Goal: Information Seeking & Learning: Learn about a topic

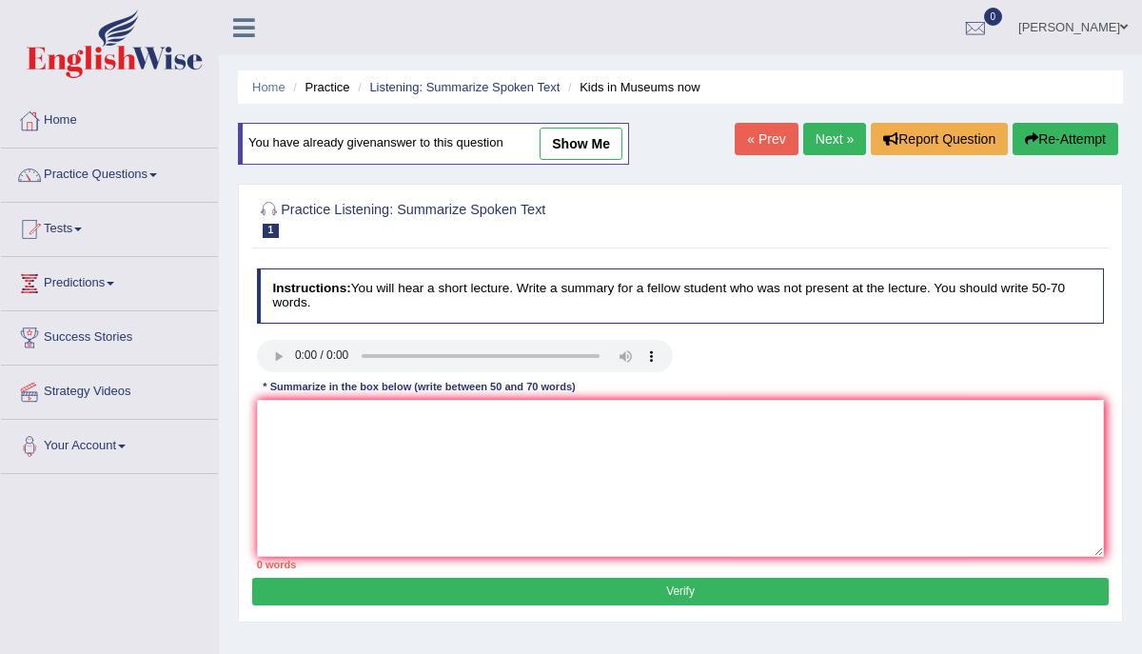
scroll to position [346, 0]
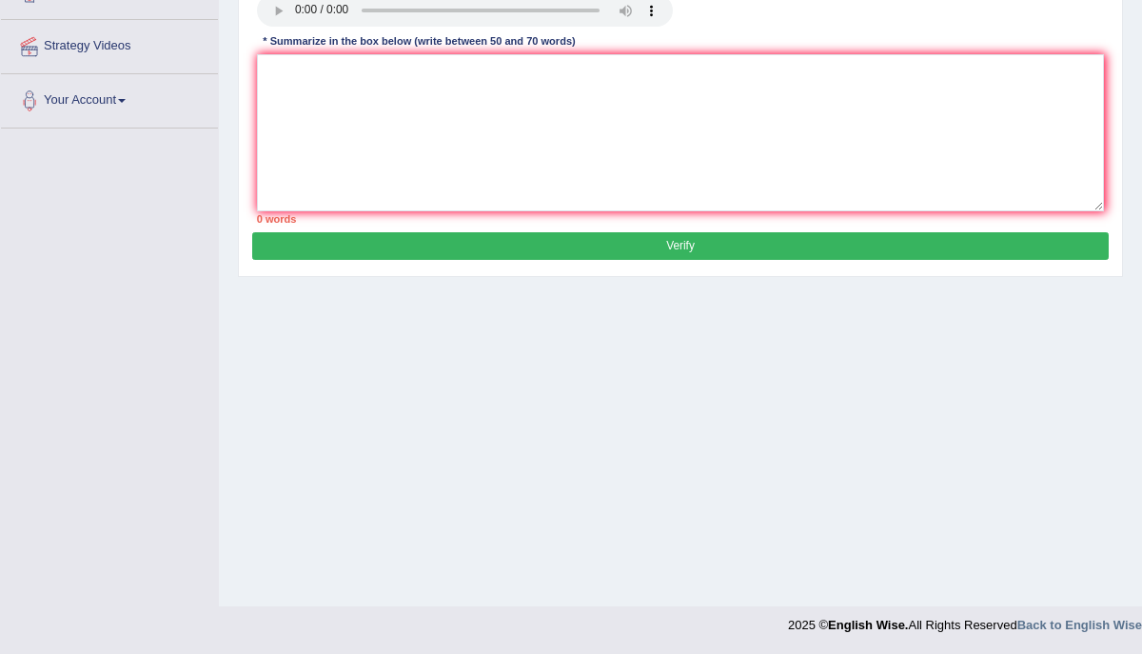
click at [99, 422] on div "Toggle navigation Home Practice Questions Speaking Practice Read Aloud Repeat S…" at bounding box center [571, 149] width 1142 height 990
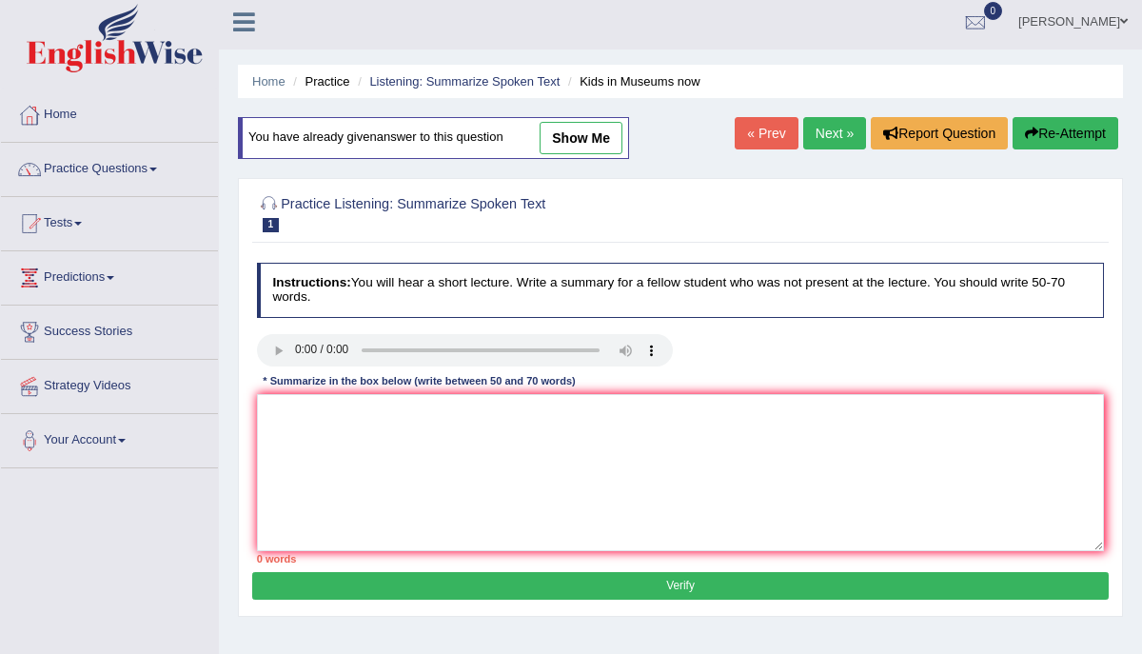
scroll to position [0, 0]
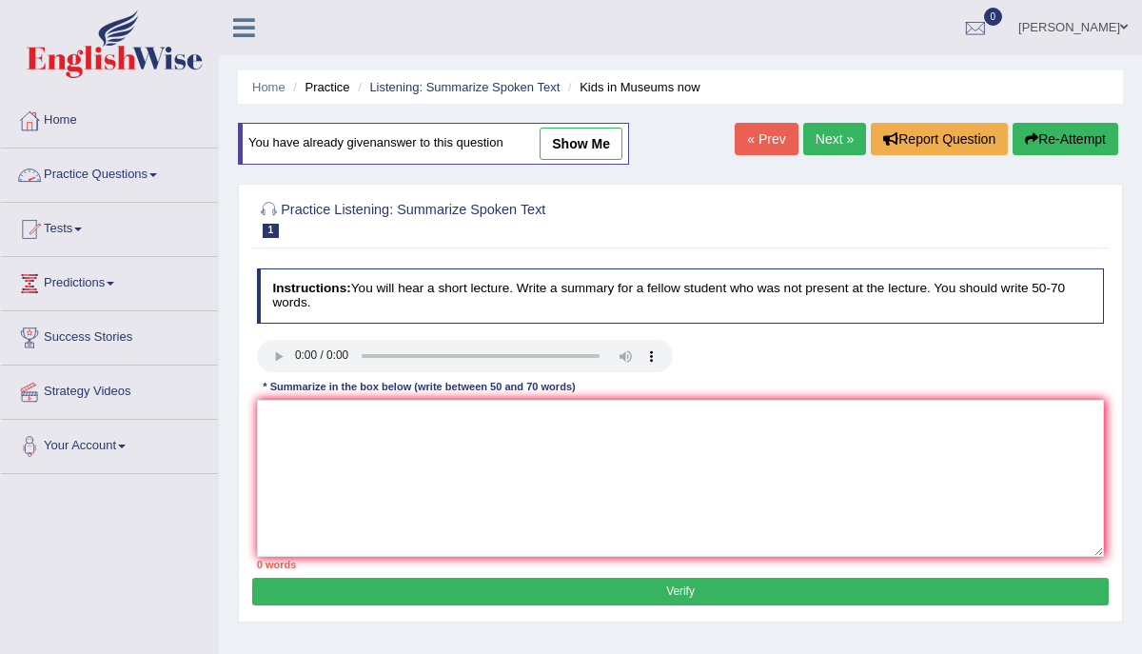
click at [55, 168] on link "Practice Questions" at bounding box center [109, 172] width 217 height 48
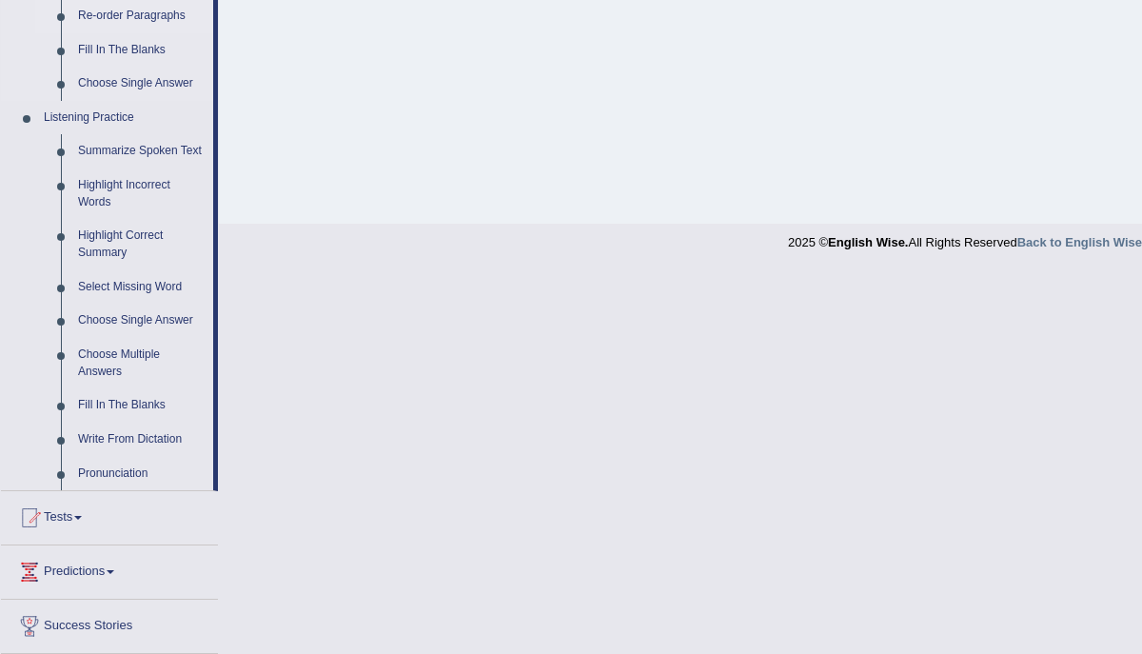
scroll to position [732, 0]
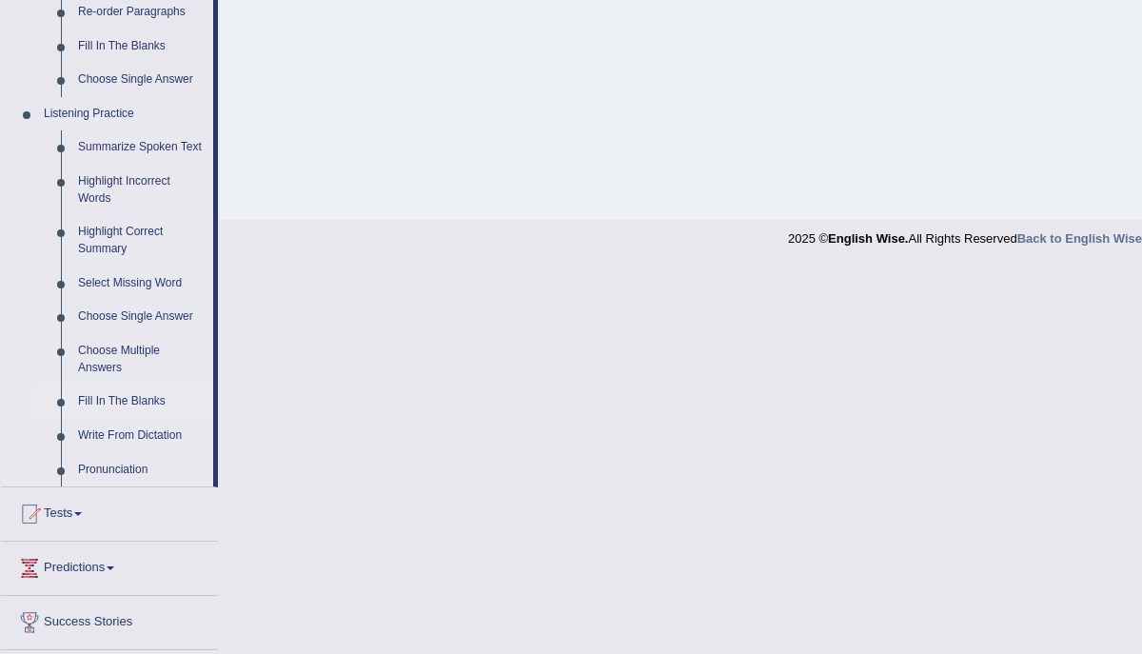
click at [87, 413] on link "Fill In The Blanks" at bounding box center [141, 402] width 144 height 34
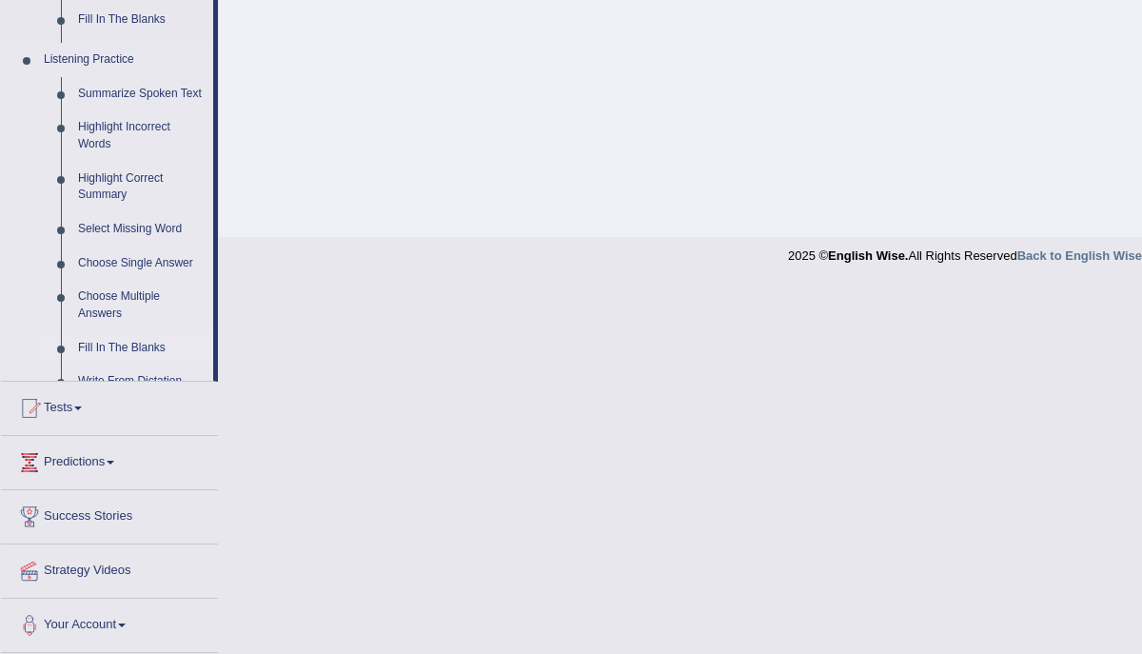
scroll to position [346, 0]
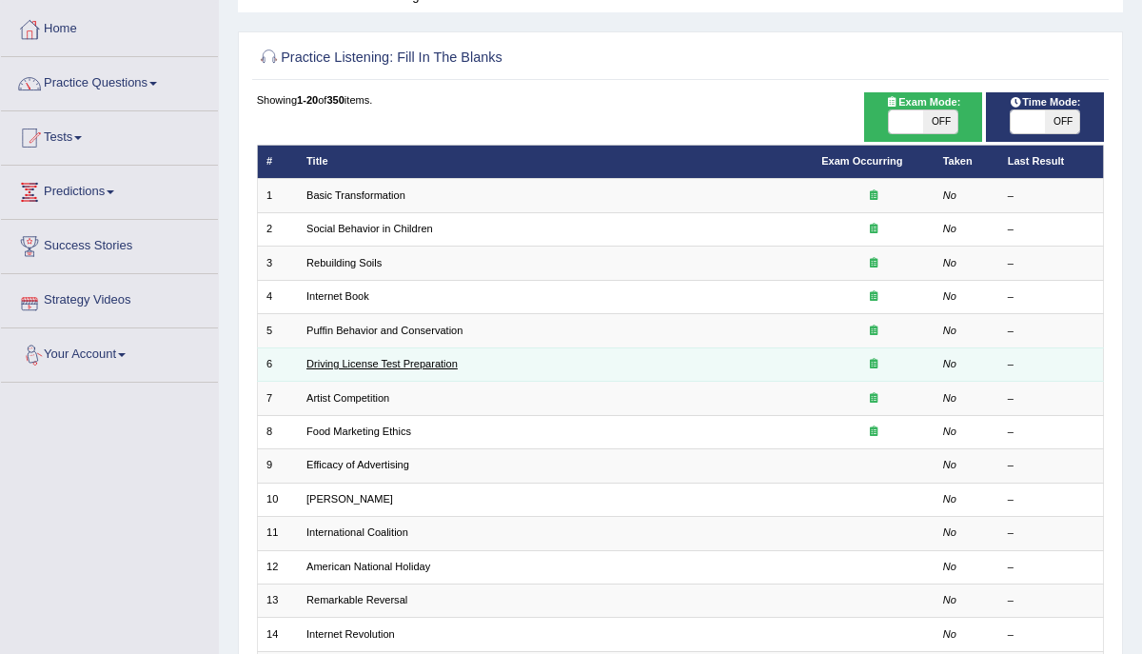
scroll to position [98, 0]
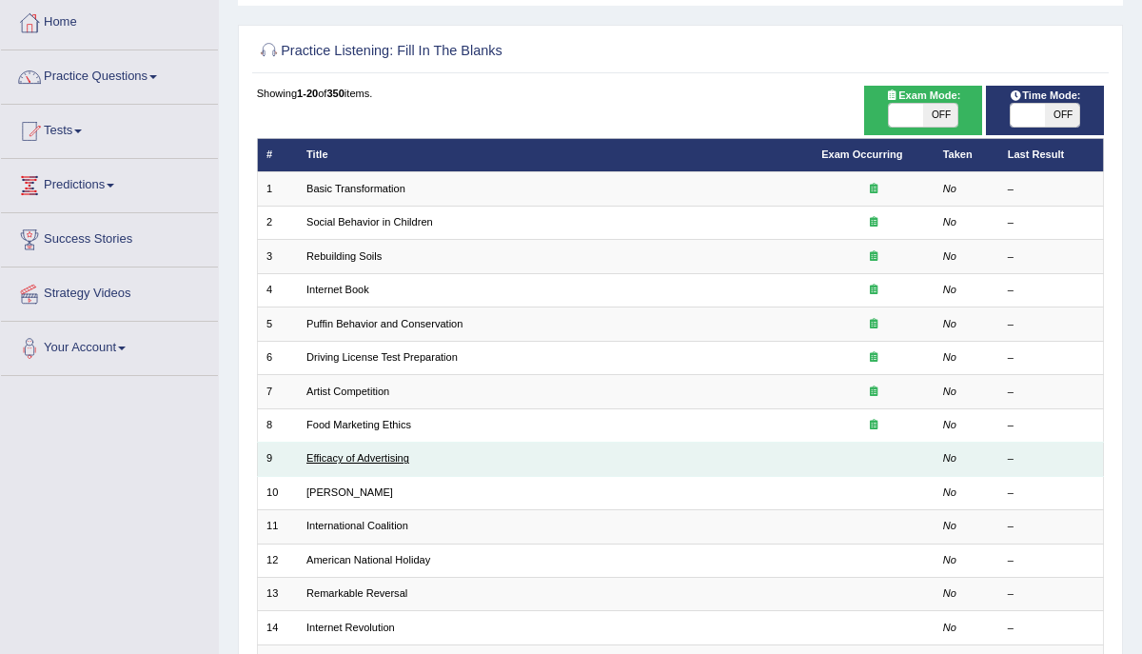
click at [333, 455] on link "Efficacy of Advertising" at bounding box center [358, 457] width 103 height 11
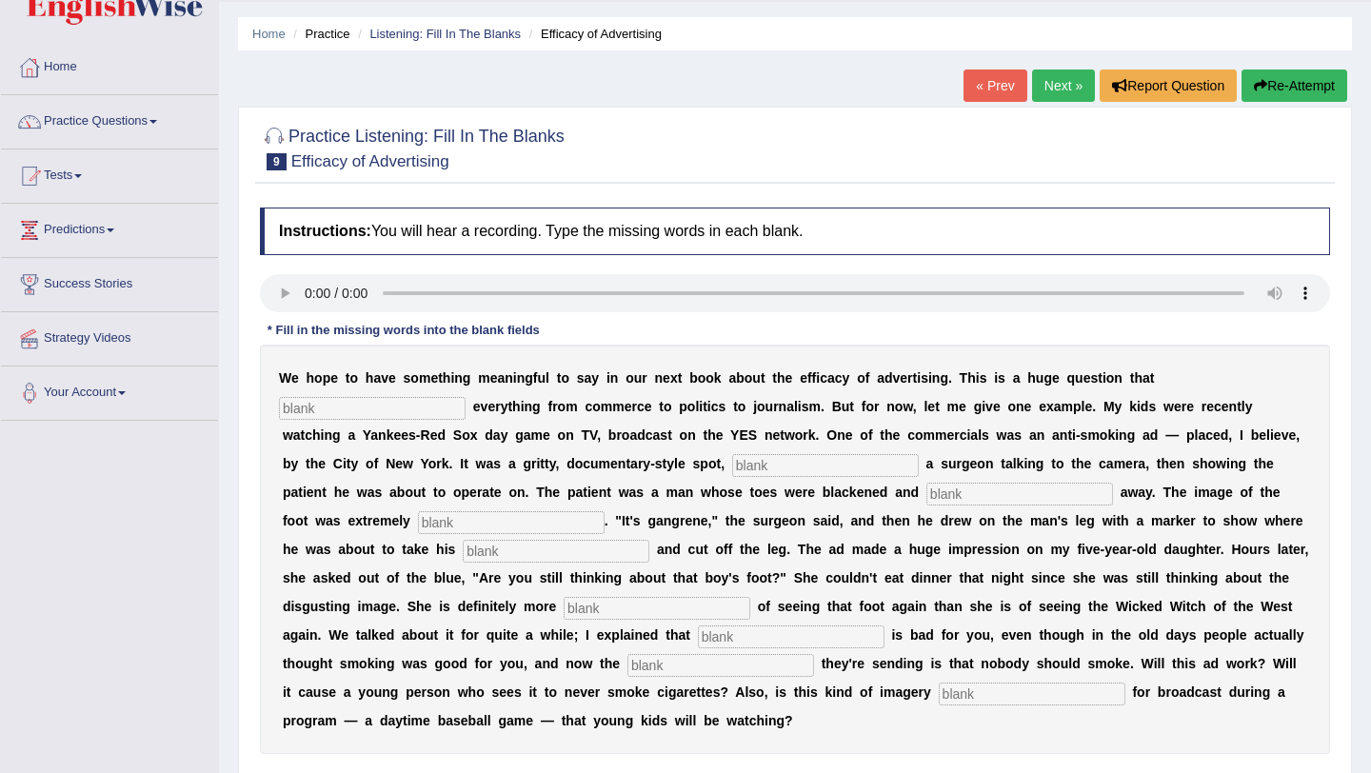
scroll to position [52, 0]
click at [332, 404] on input "text" at bounding box center [372, 409] width 187 height 23
type input "impact"
click at [732, 465] on input "text" at bounding box center [825, 466] width 187 height 23
type input "featuring"
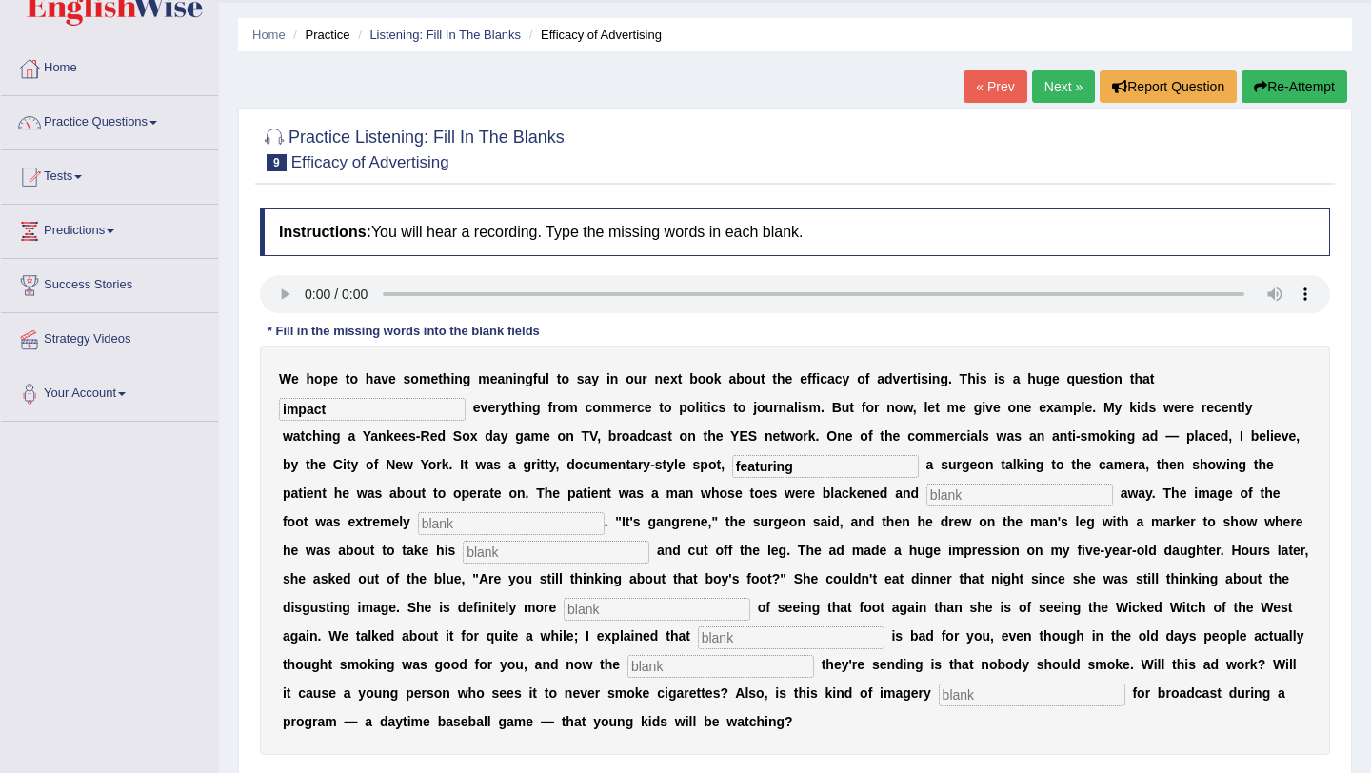
click at [926, 492] on input "text" at bounding box center [1019, 495] width 187 height 23
type input "writing"
click at [418, 528] on input "text" at bounding box center [511, 523] width 187 height 23
type input "Disgusting"
click at [463, 549] on input "text" at bounding box center [556, 552] width 187 height 23
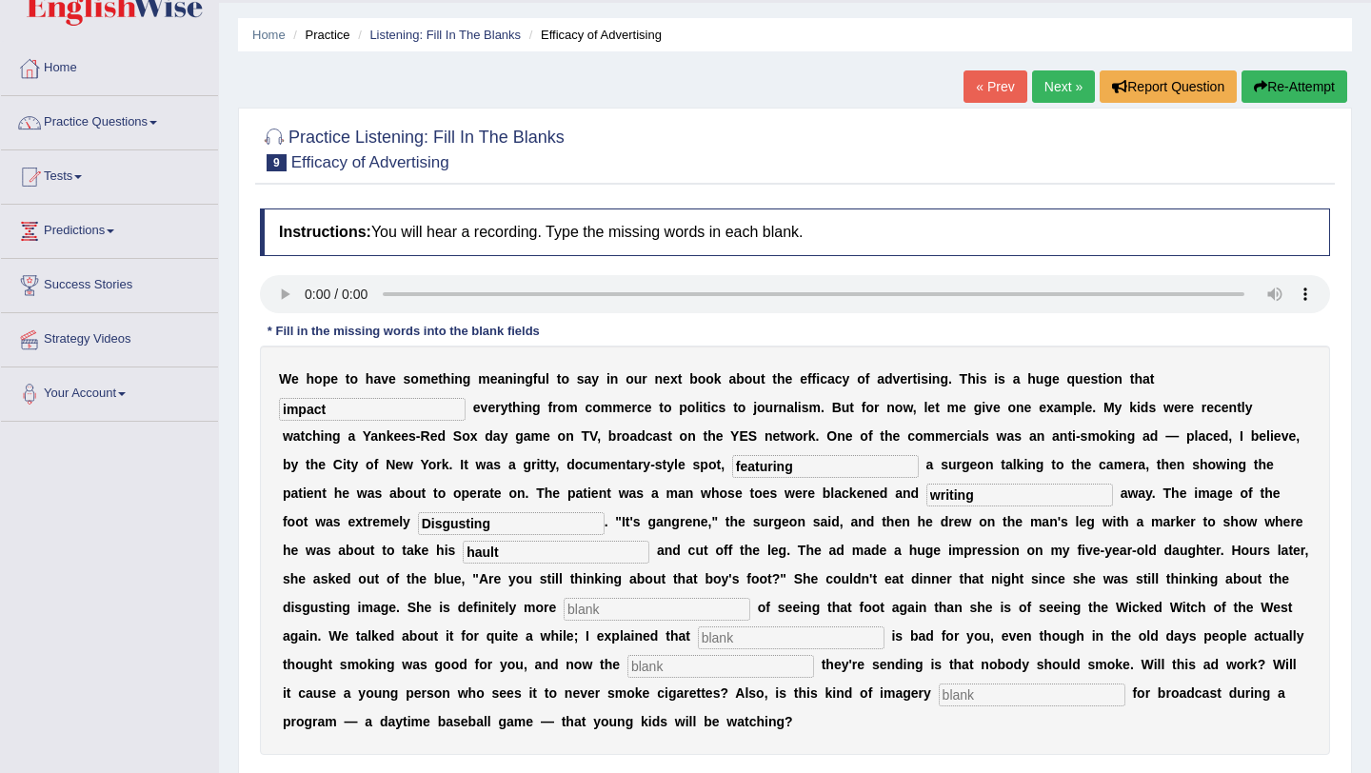
type input "hault"
click at [564, 611] on input "text" at bounding box center [657, 609] width 187 height 23
type input "scared"
click at [698, 640] on input "text" at bounding box center [791, 637] width 187 height 23
type input "smoking"
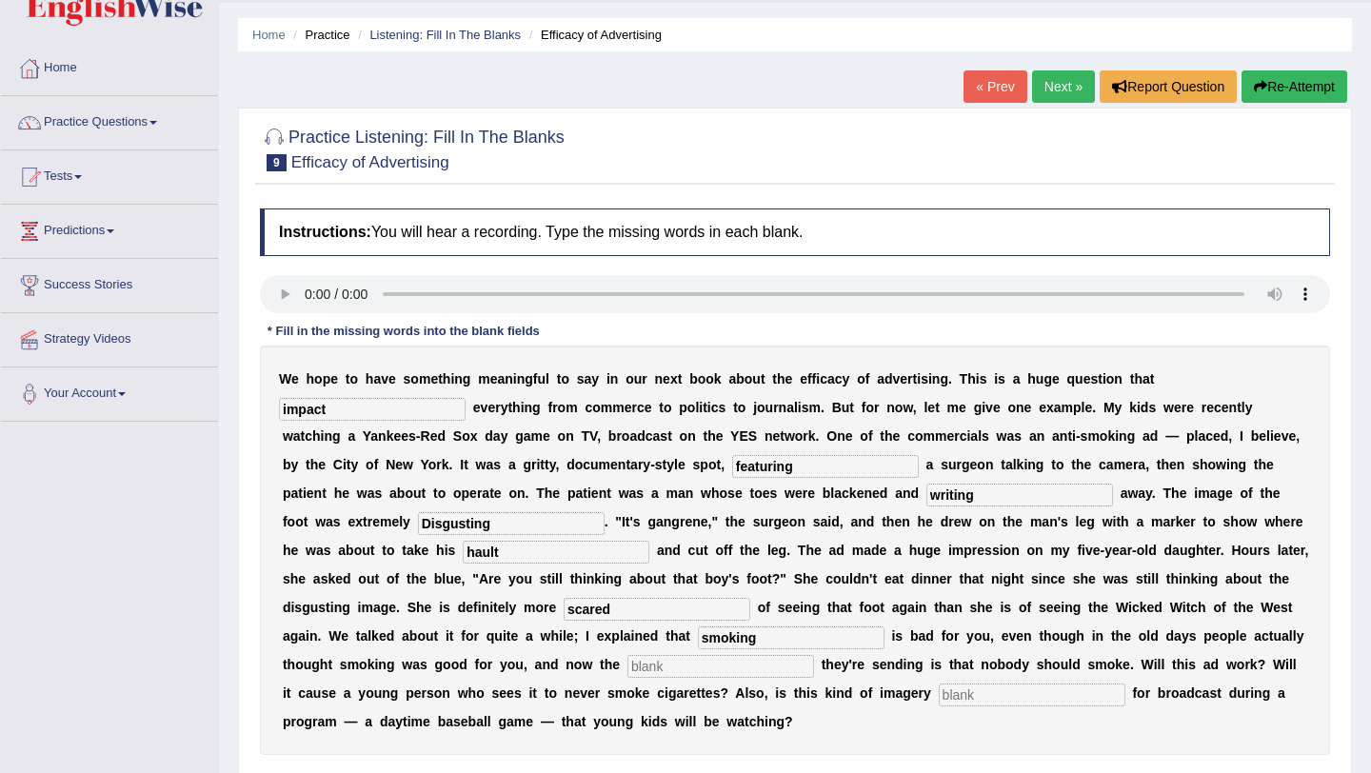
click at [627, 653] on input "text" at bounding box center [720, 666] width 187 height 23
type input "messageof"
click at [939, 653] on input "text" at bounding box center [1032, 694] width 187 height 23
click at [939, 653] on input "of" at bounding box center [1032, 694] width 187 height 23
type input "o"
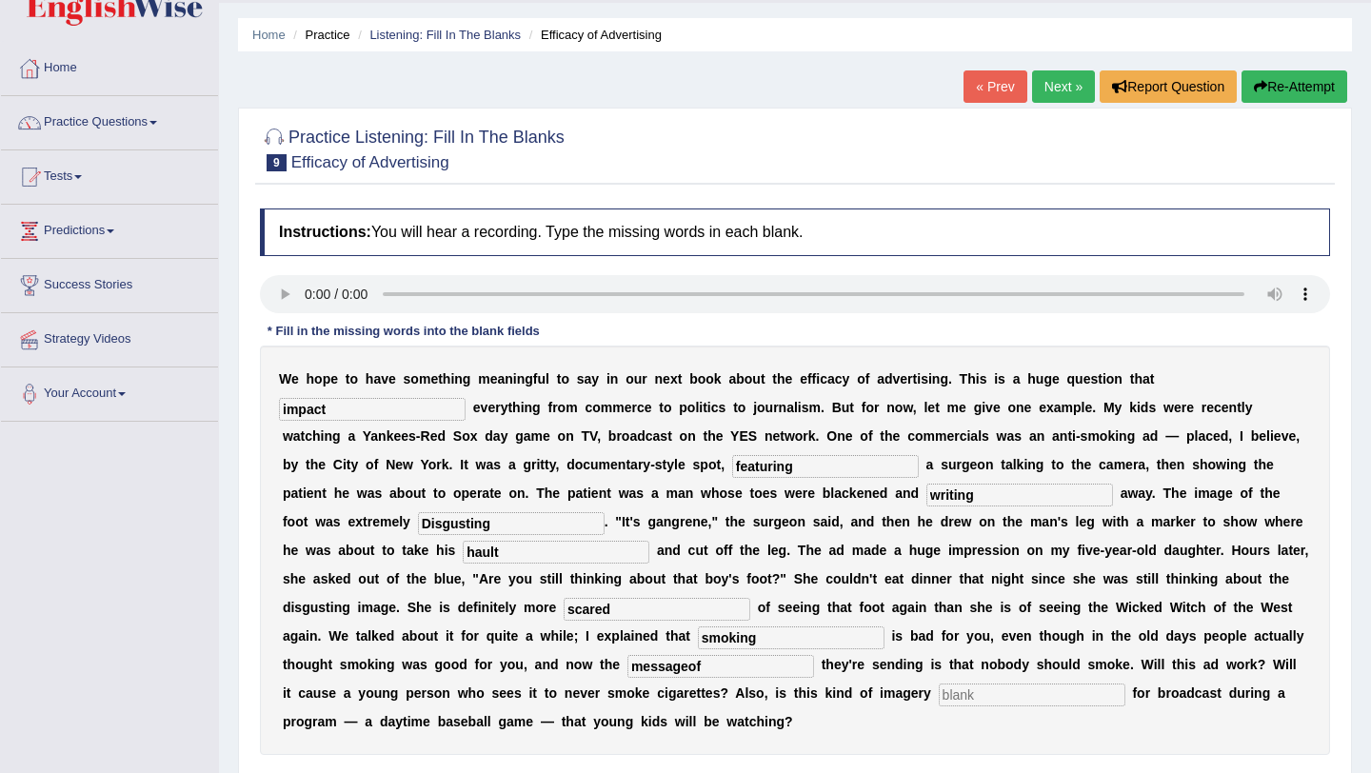
click at [335, 416] on input "impact" at bounding box center [372, 409] width 187 height 23
type input "impacts"
click at [463, 551] on input "hault" at bounding box center [556, 552] width 187 height 23
type input "hackso"
click at [627, 653] on input "messageof" at bounding box center [720, 666] width 187 height 23
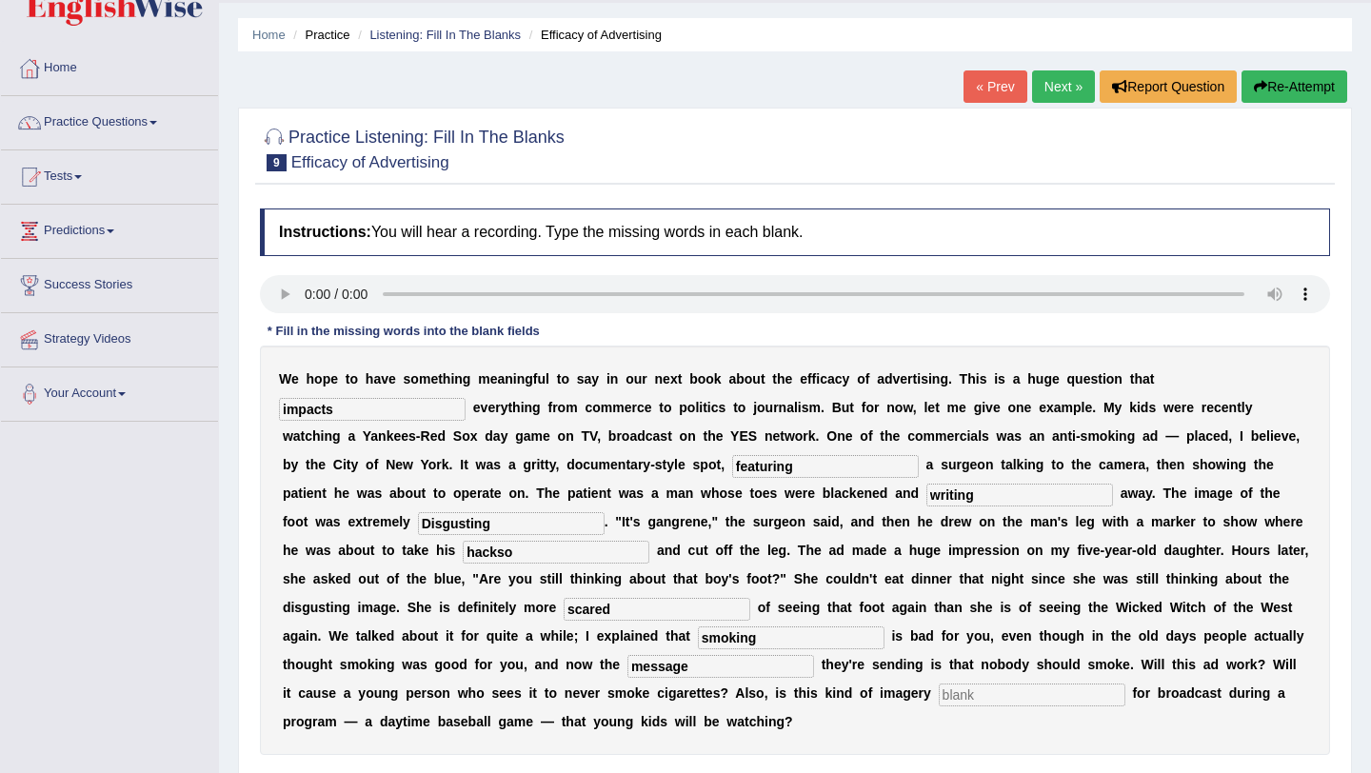
type input "message"
click at [939, 653] on input "text" at bounding box center [1032, 694] width 187 height 23
type input "of"
click at [418, 521] on input "Disgusting" at bounding box center [511, 523] width 187 height 23
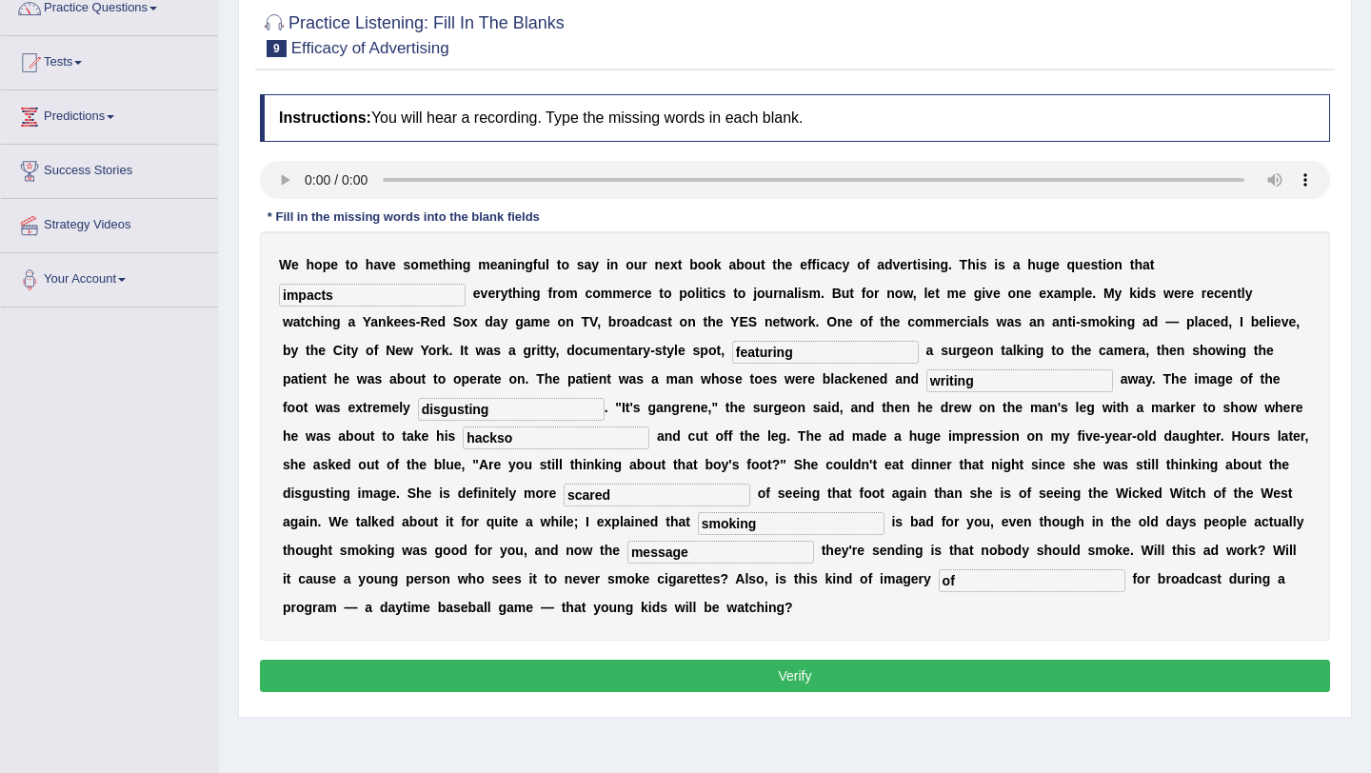
scroll to position [164, 0]
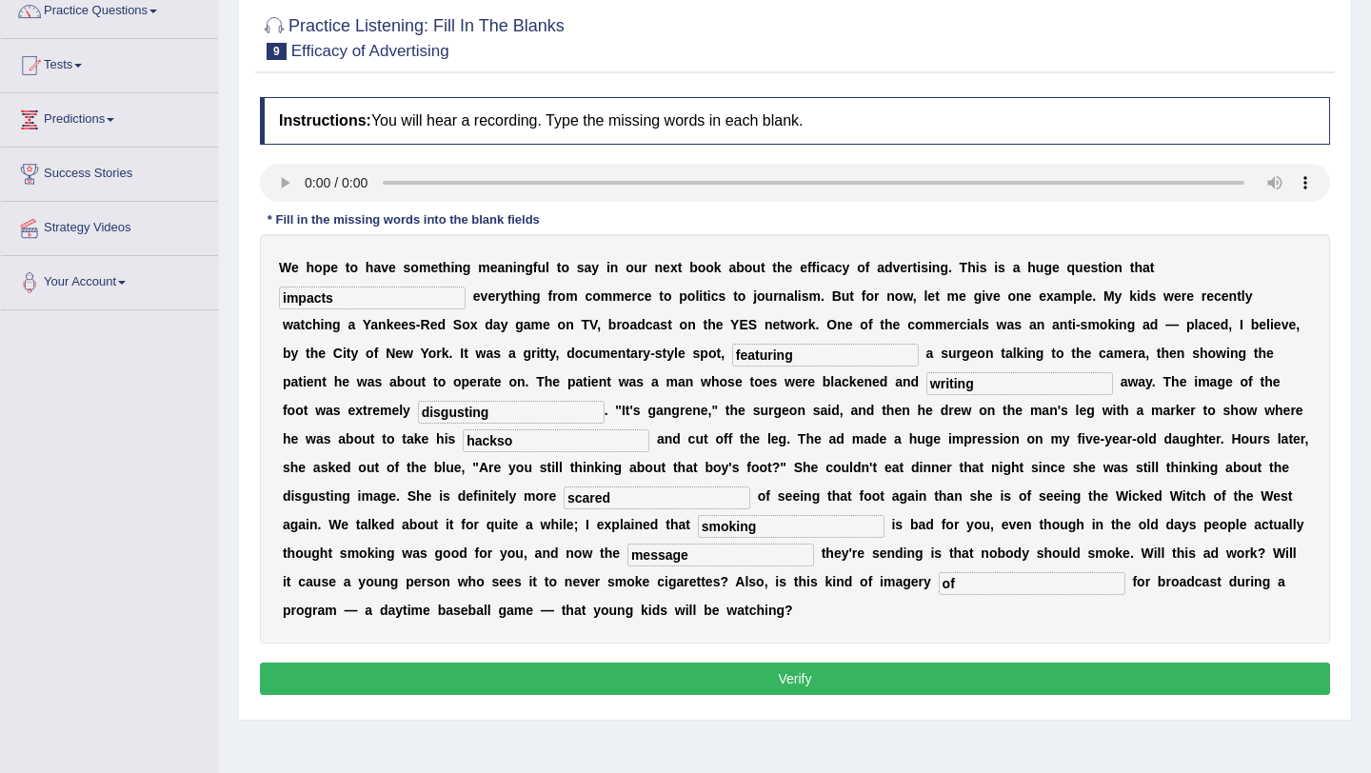
type input "disgusting"
click at [463, 439] on input "hackso" at bounding box center [556, 440] width 187 height 23
click at [939, 583] on input "of" at bounding box center [1032, 583] width 187 height 23
click at [463, 444] on input "hackso" at bounding box center [556, 440] width 187 height 23
click at [939, 584] on input "of" at bounding box center [1032, 583] width 187 height 23
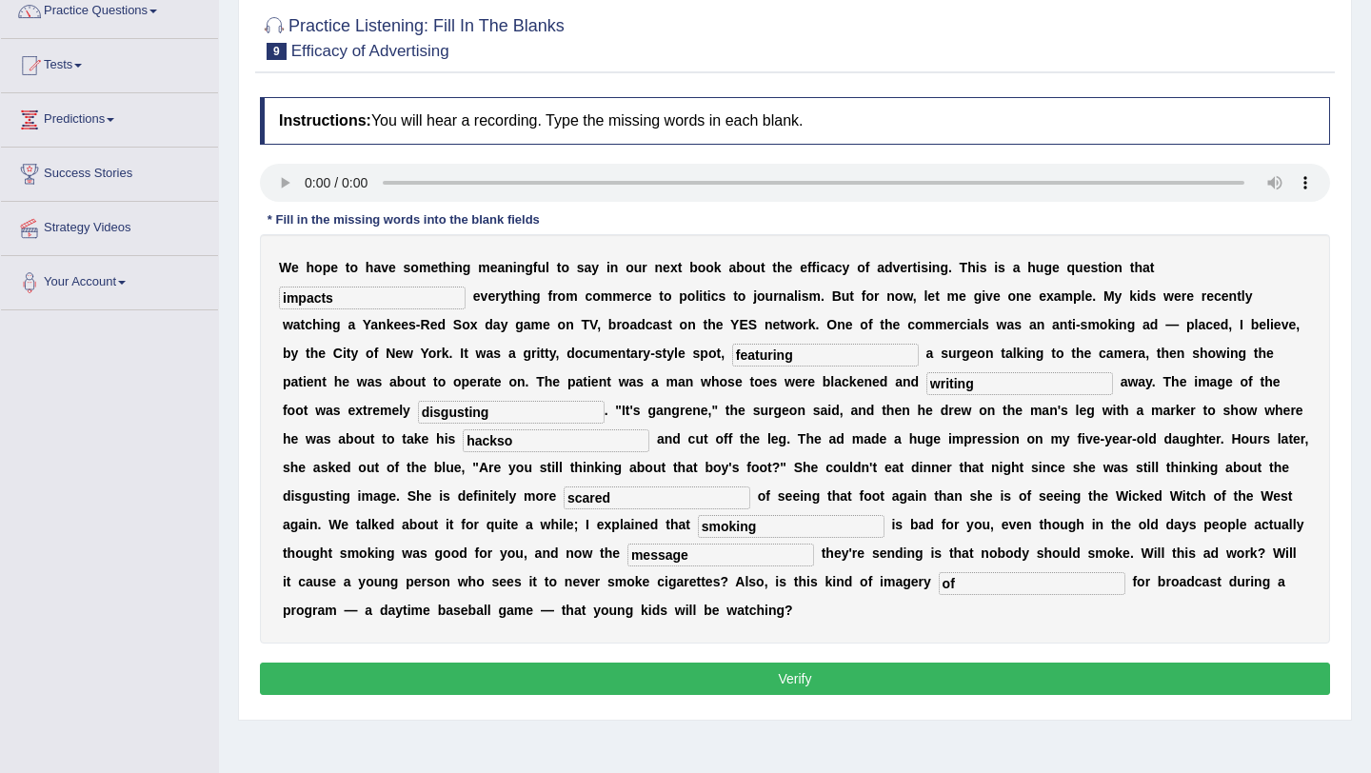
type input "o"
type input "appropriate"
click at [463, 441] on input "hackso" at bounding box center [556, 440] width 187 height 23
type input "h"
type input "rotting"
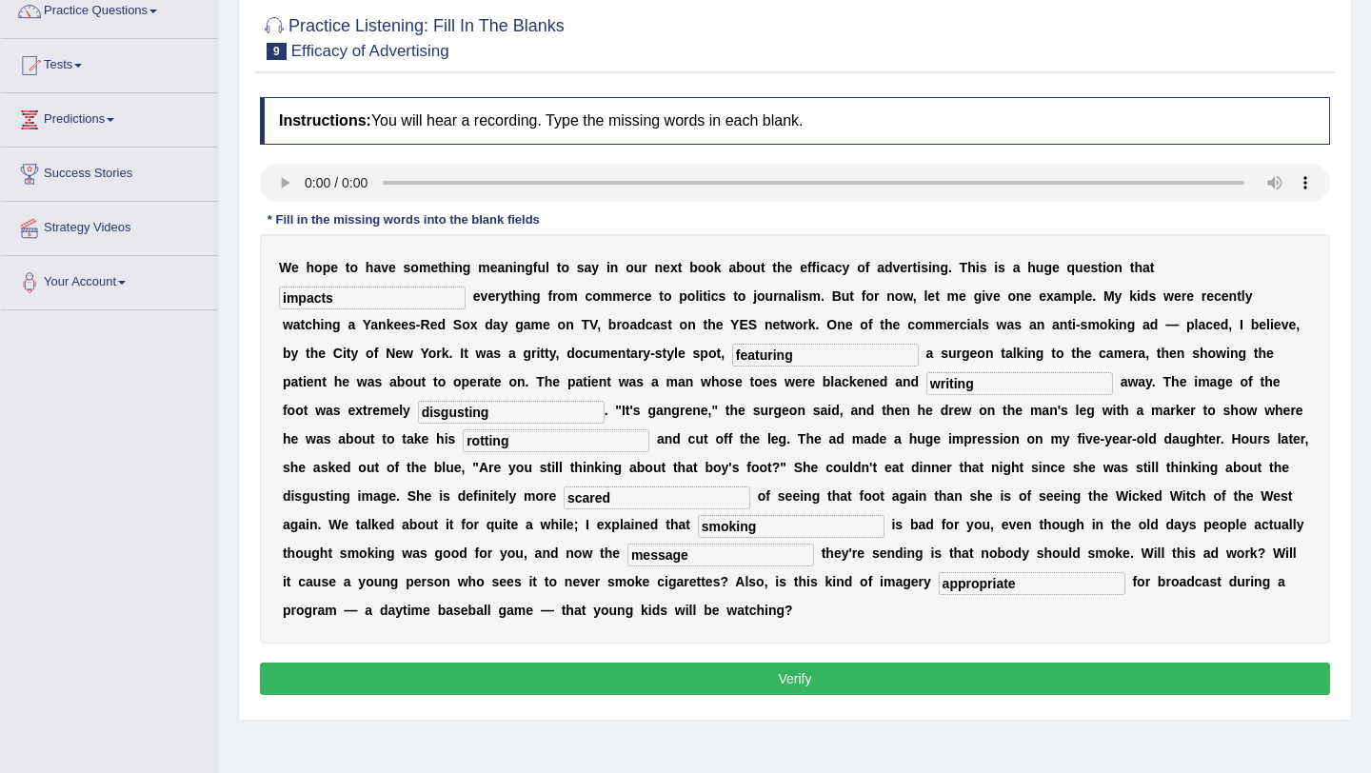
click at [926, 386] on input "writing" at bounding box center [1019, 383] width 187 height 23
type input "w"
type input "rotting"
click at [463, 440] on input "rotting" at bounding box center [556, 440] width 187 height 23
type input "r"
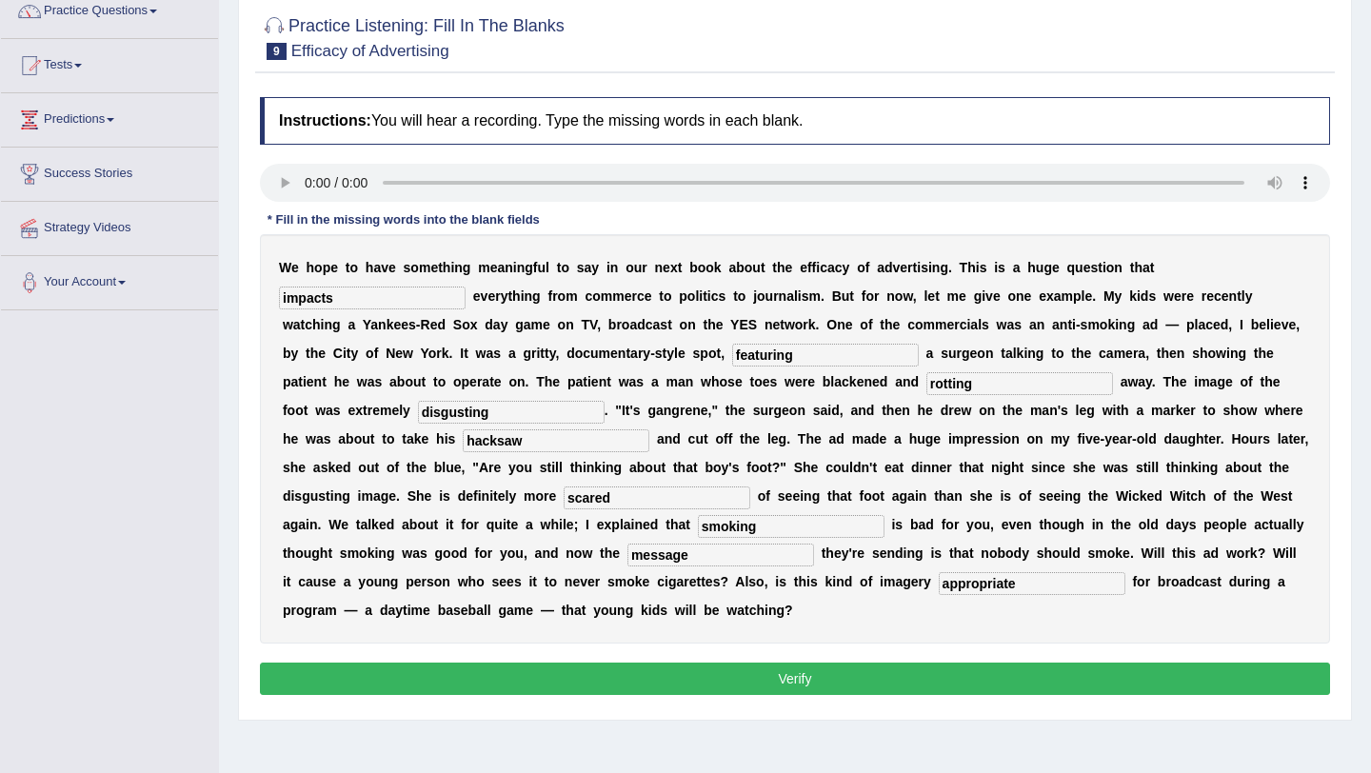
type input "hacksaw"
click at [639, 653] on button "Verify" at bounding box center [795, 679] width 1070 height 32
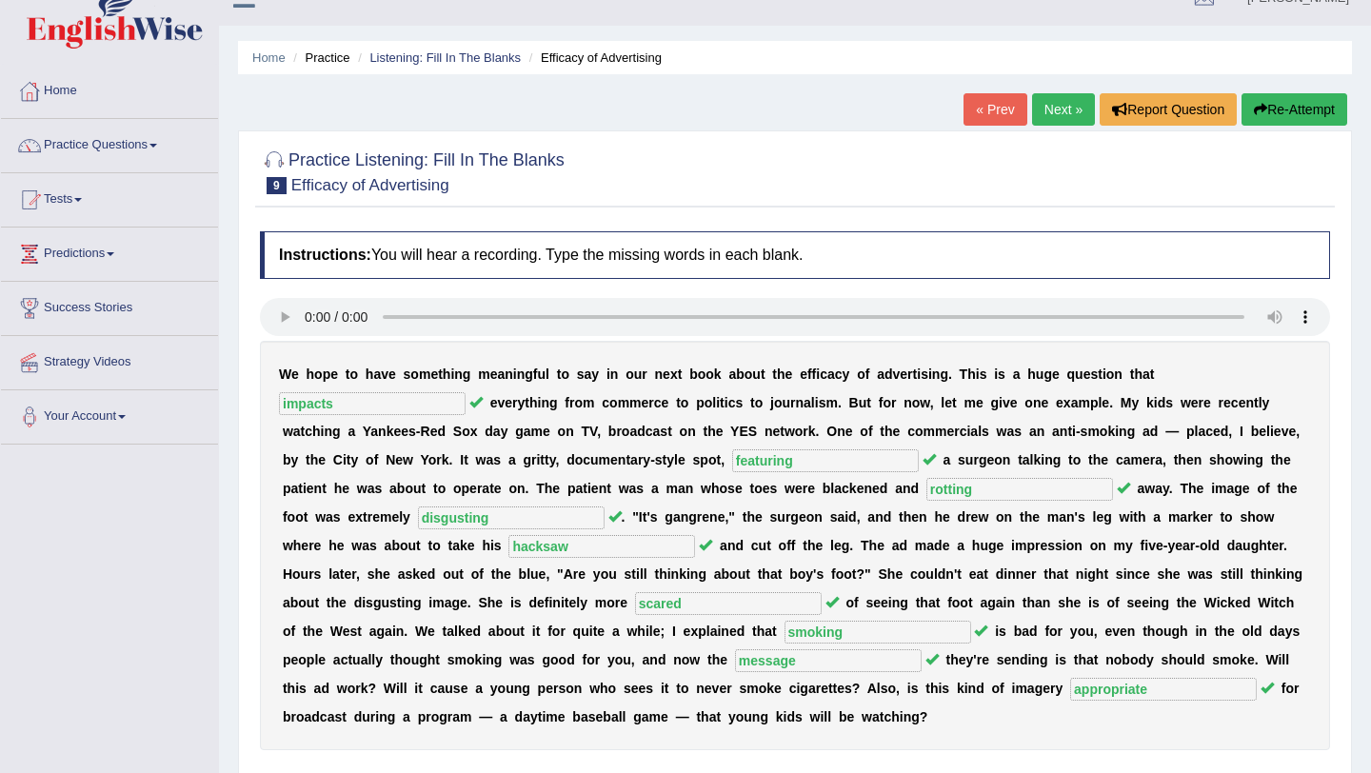
scroll to position [25, 0]
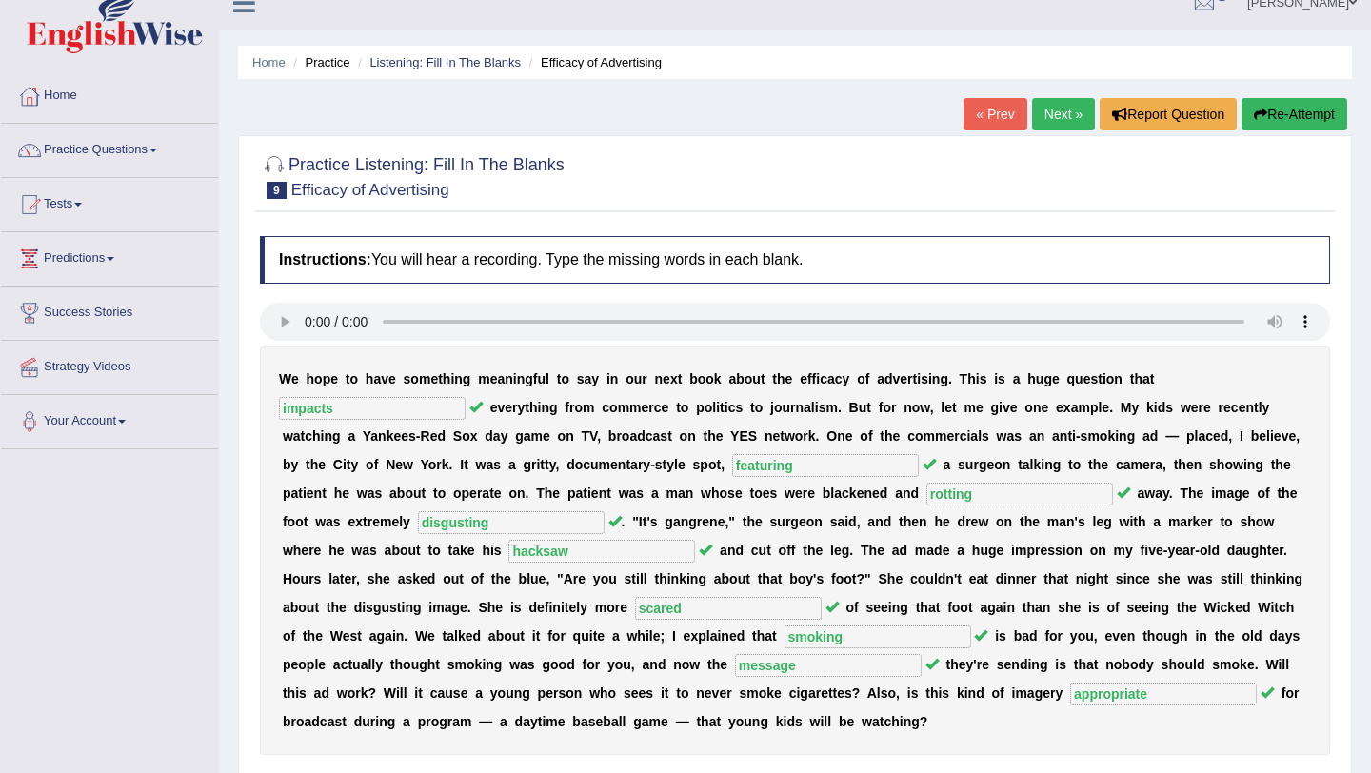
click at [1059, 116] on link "Next »" at bounding box center [1063, 114] width 63 height 32
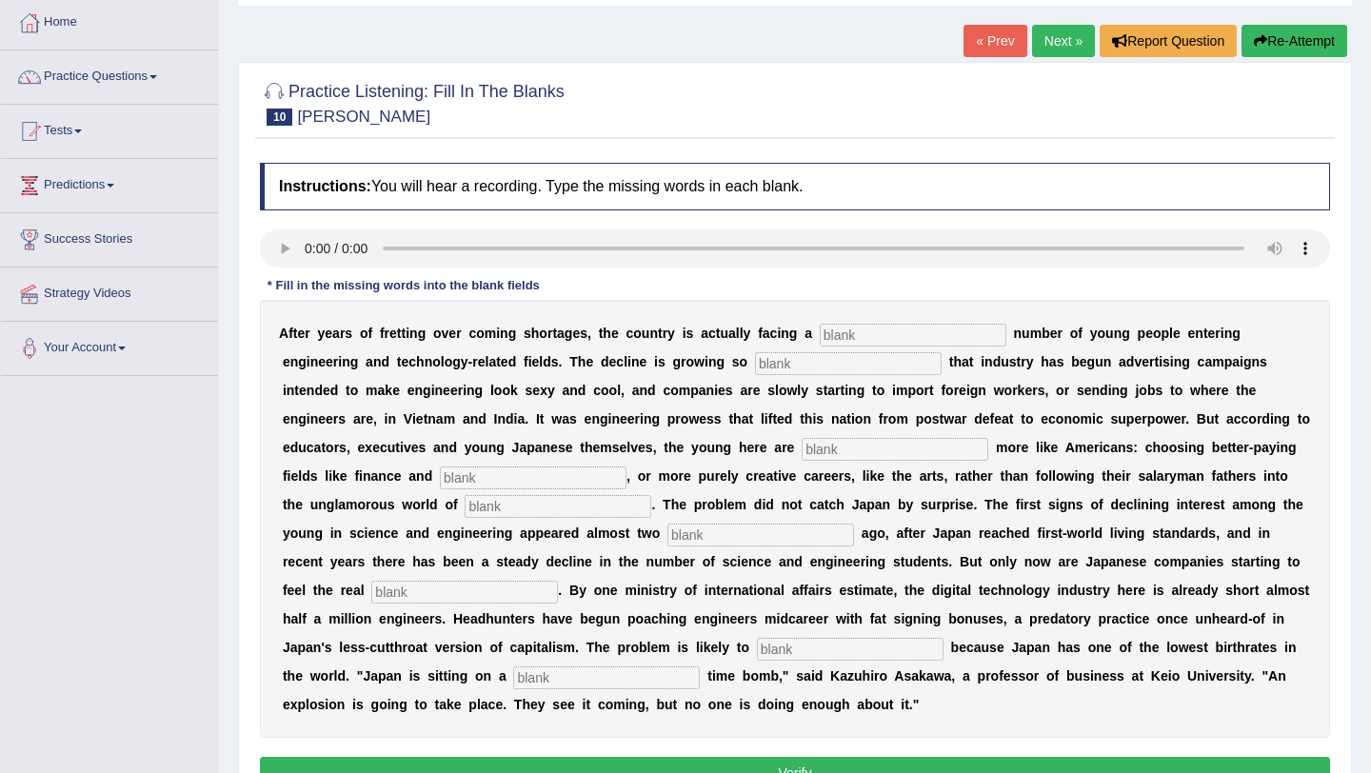
scroll to position [95, 0]
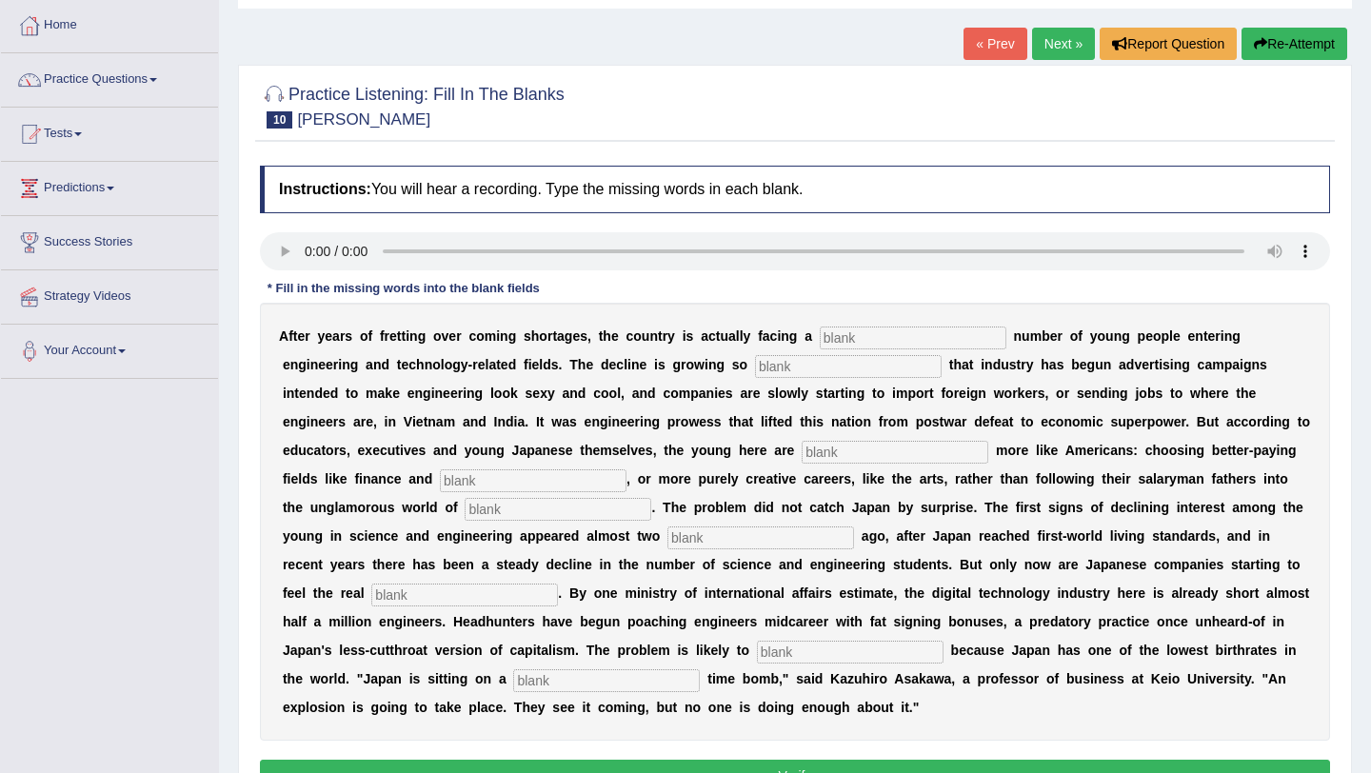
click at [755, 364] on input "text" at bounding box center [848, 366] width 187 height 23
type input "drastic"
click at [801, 448] on input "text" at bounding box center [894, 452] width 187 height 23
type input "behaving"
click at [440, 482] on input "text" at bounding box center [533, 480] width 187 height 23
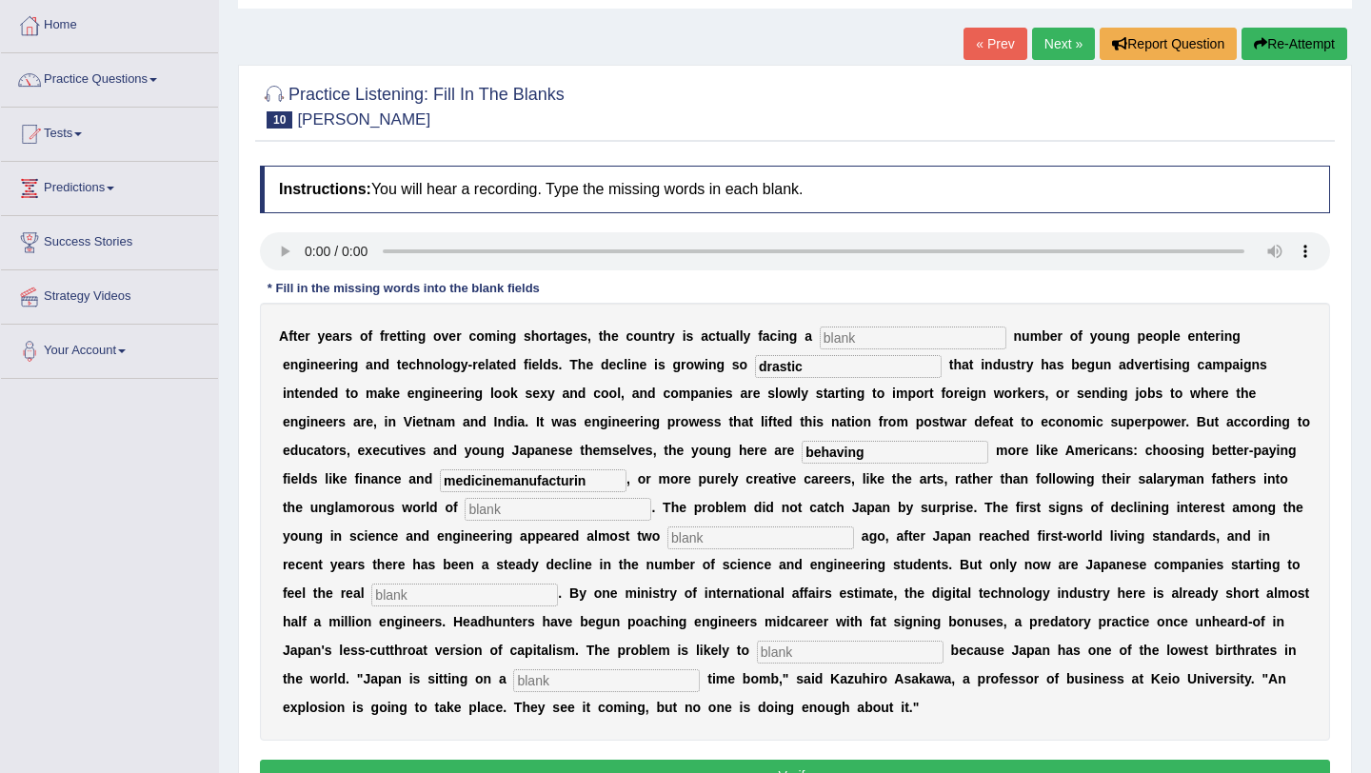
scroll to position [0, 0]
type input "medicine"
click at [465, 513] on input "text" at bounding box center [558, 509] width 187 height 23
type input "Manufacturing"
click at [667, 537] on input "text" at bounding box center [760, 537] width 187 height 23
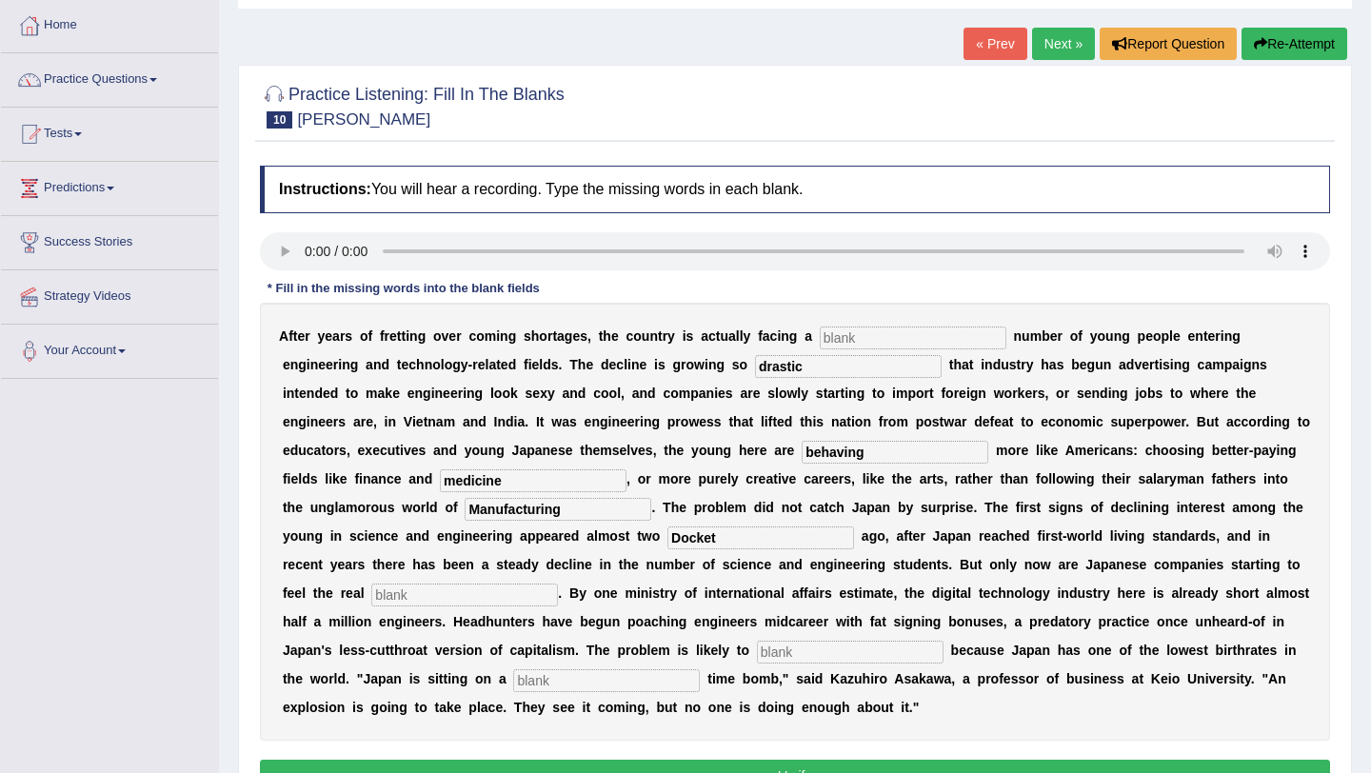
type input "Docket"
click at [423, 594] on input "text" at bounding box center [464, 595] width 187 height 23
type input "P"
type input "phase"
click at [667, 535] on input "Docket" at bounding box center [760, 537] width 187 height 23
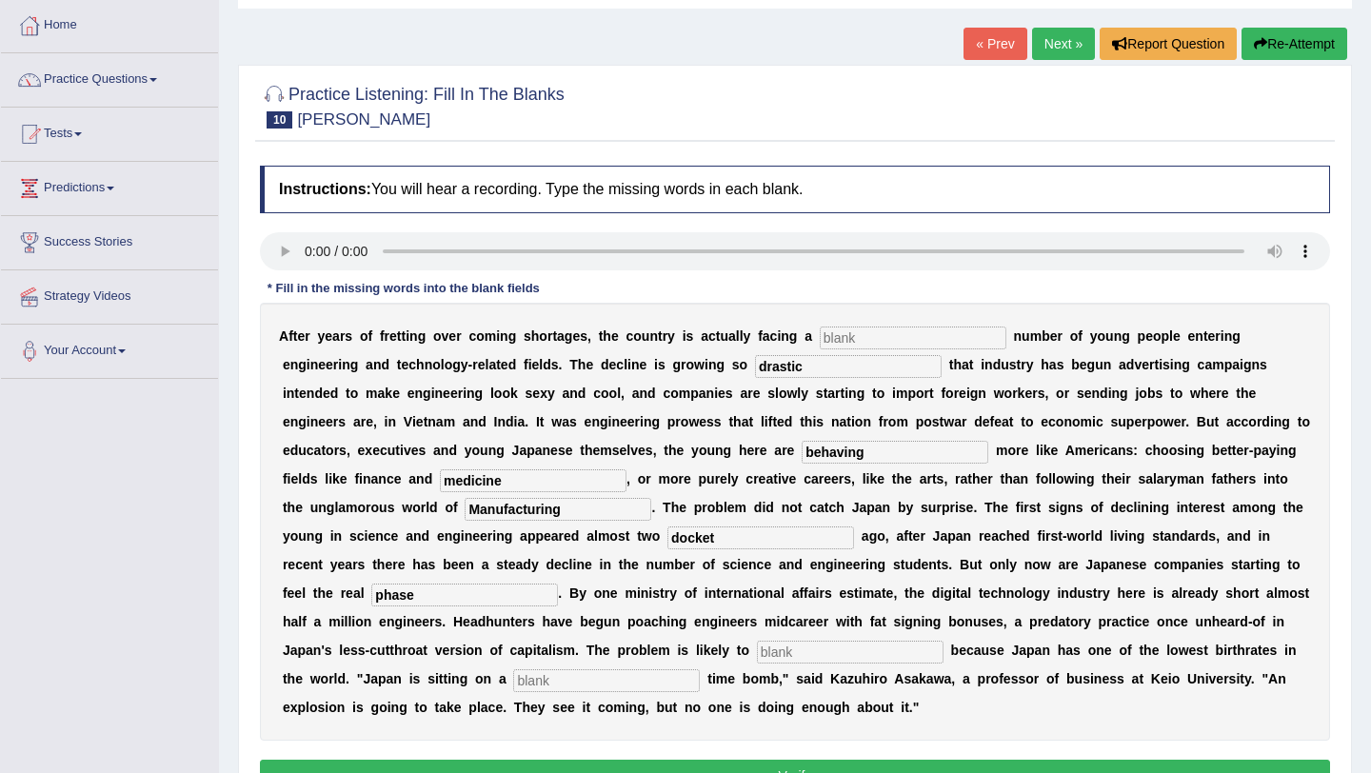
type input "docket"
click at [465, 508] on input "Manufacturing" at bounding box center [558, 509] width 187 height 23
type input "manufacturing"
click at [757, 650] on input "text" at bounding box center [850, 652] width 187 height 23
type input "worsen"
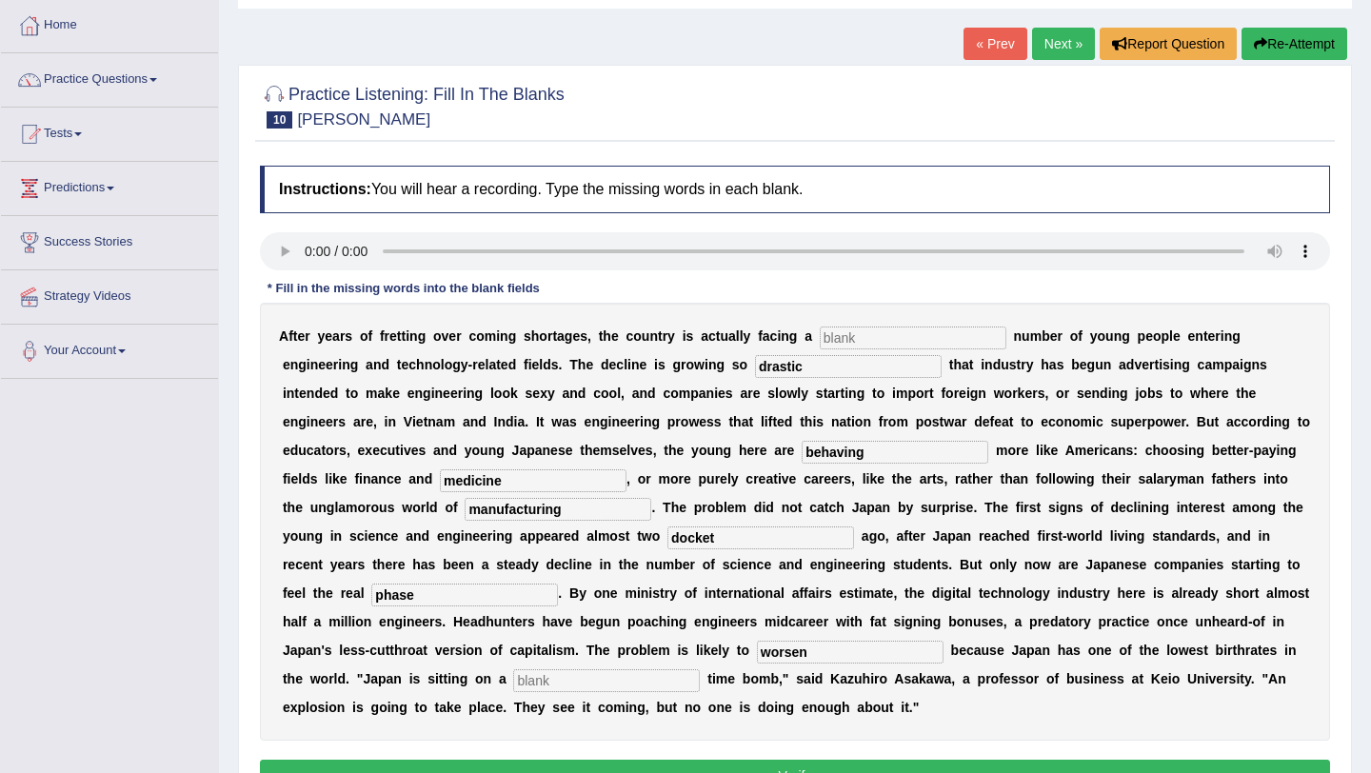
click at [513, 685] on input "text" at bounding box center [606, 680] width 187 height 23
type input "demographic"
click at [830, 345] on input "text" at bounding box center [913, 337] width 187 height 23
click at [887, 340] on input "text" at bounding box center [913, 337] width 187 height 23
type input "dwindling"
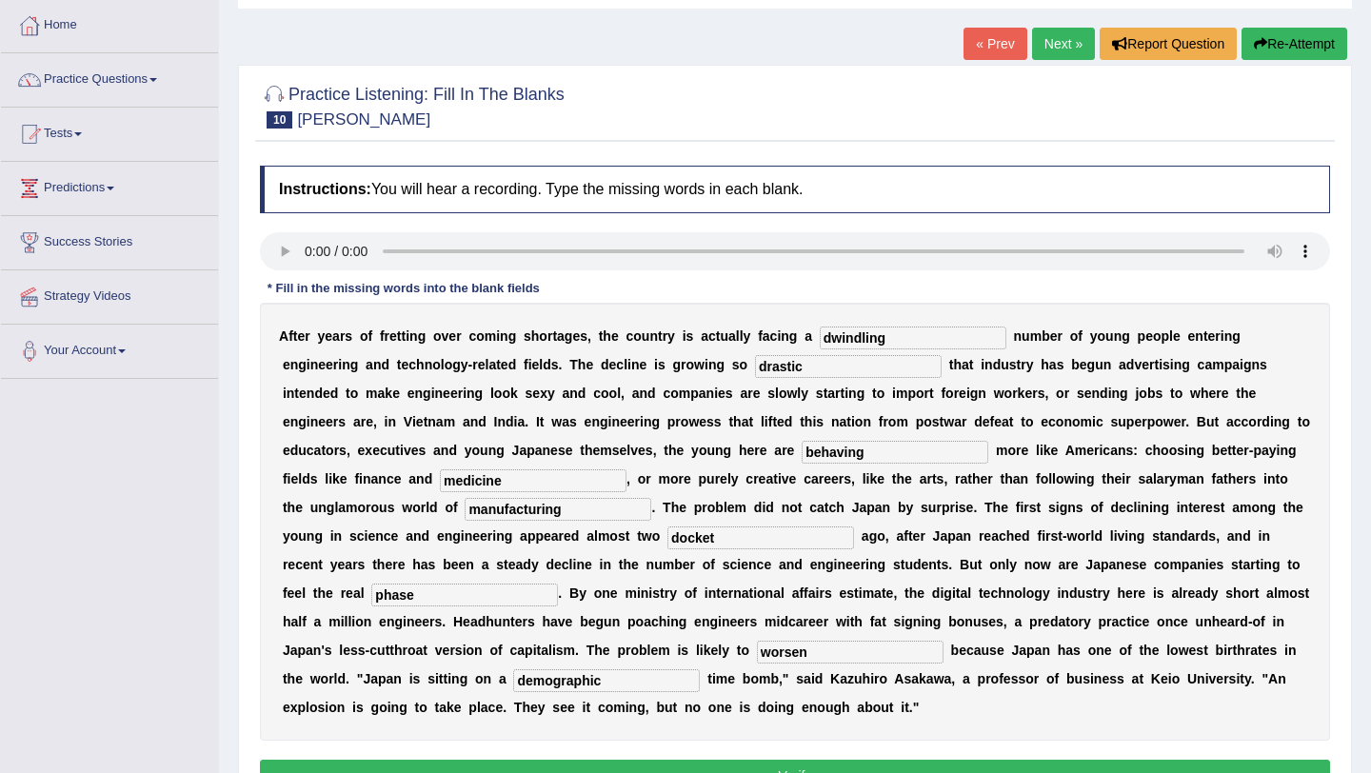
click at [667, 535] on input "docket" at bounding box center [760, 537] width 187 height 23
type input "decade"
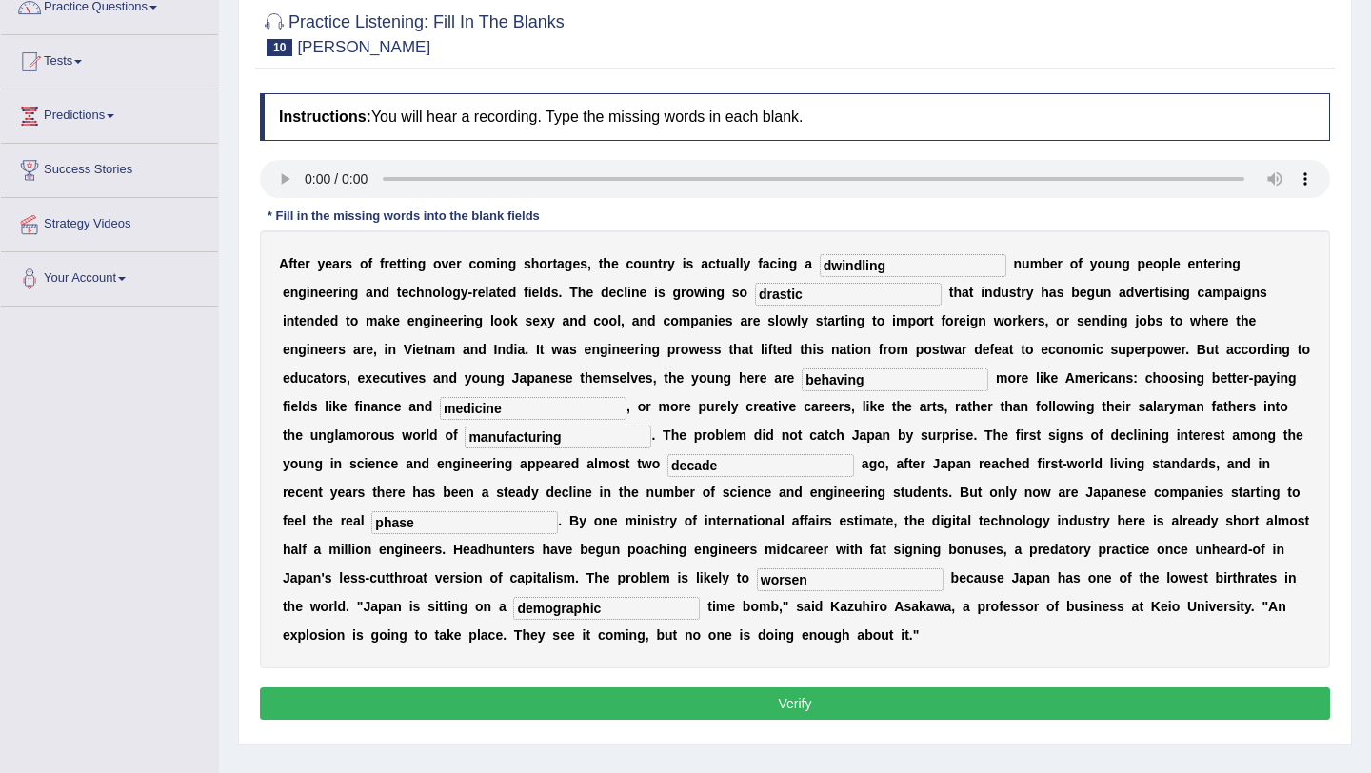
scroll to position [160, 0]
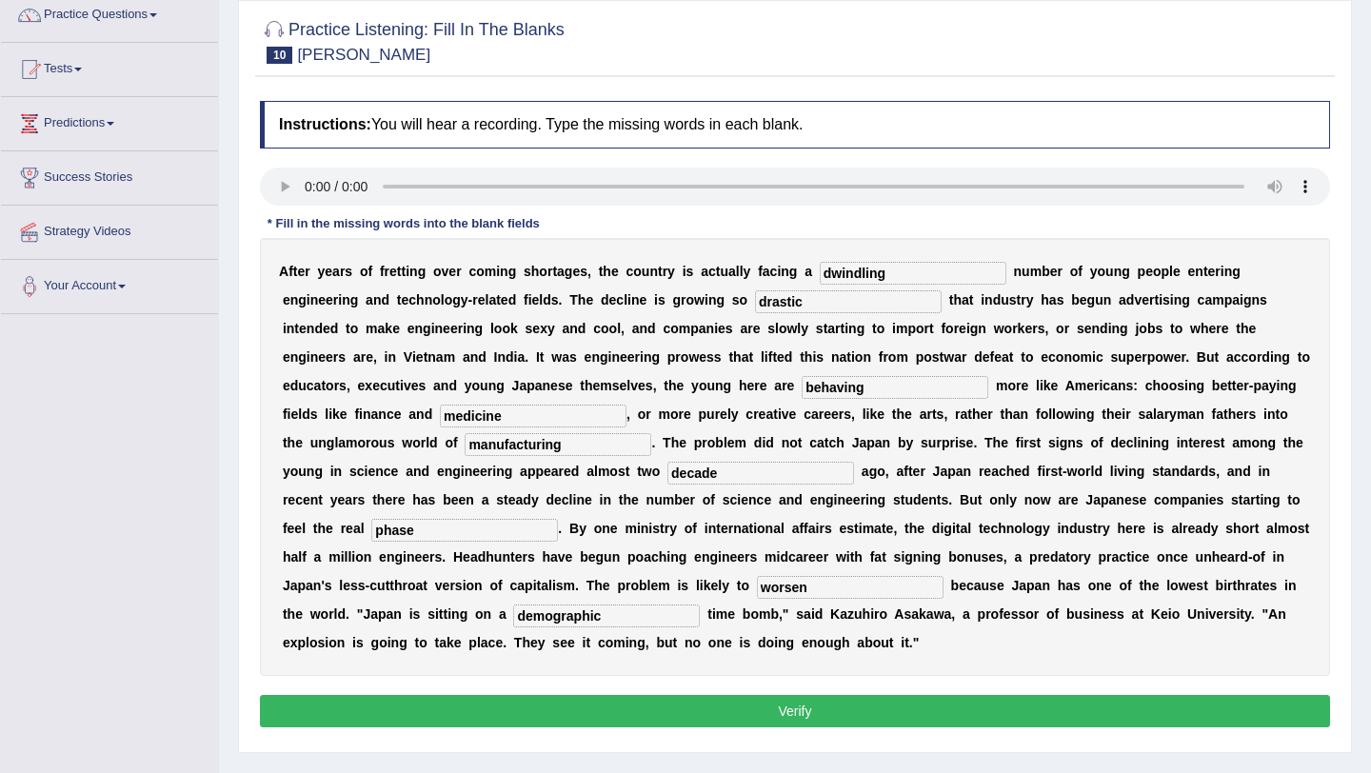
click at [727, 701] on button "Verify" at bounding box center [795, 711] width 1070 height 32
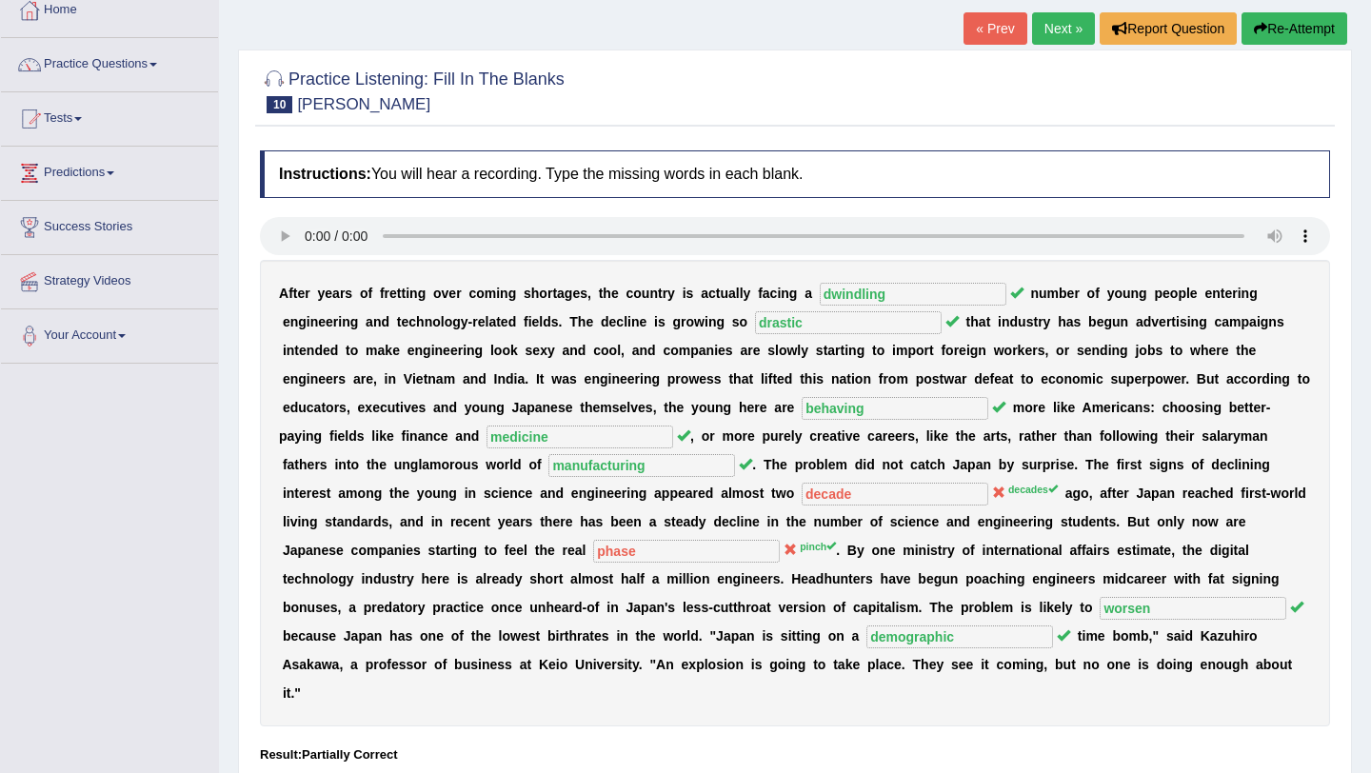
scroll to position [93, 0]
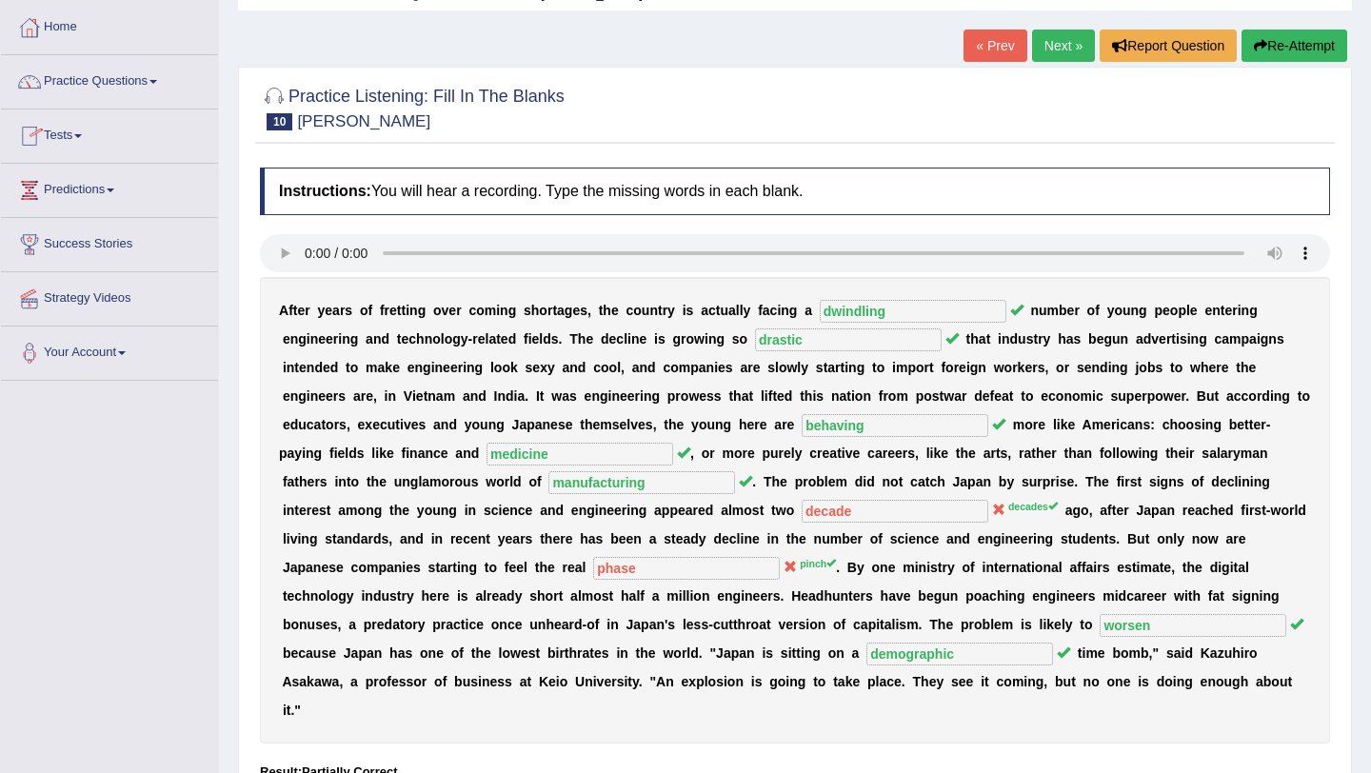
click at [117, 82] on link "Practice Questions" at bounding box center [109, 79] width 217 height 48
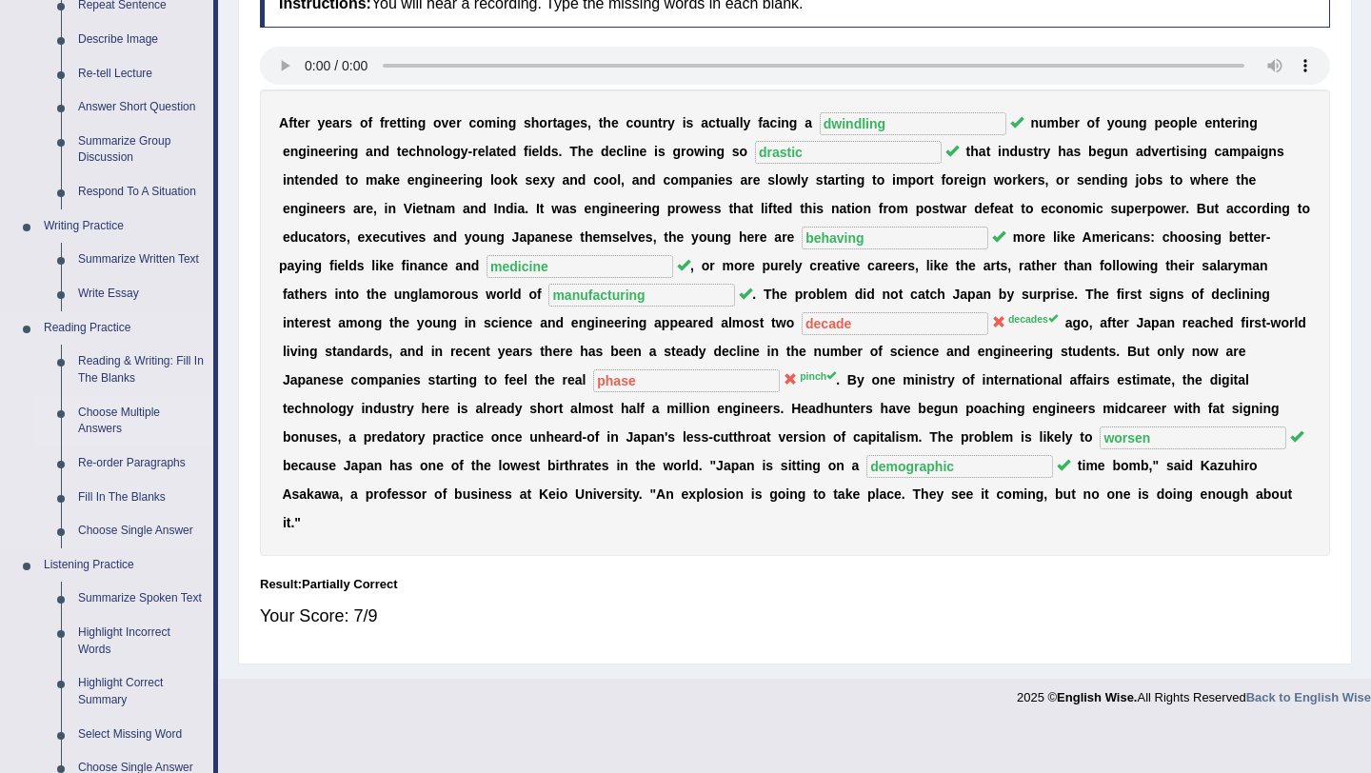
scroll to position [287, 0]
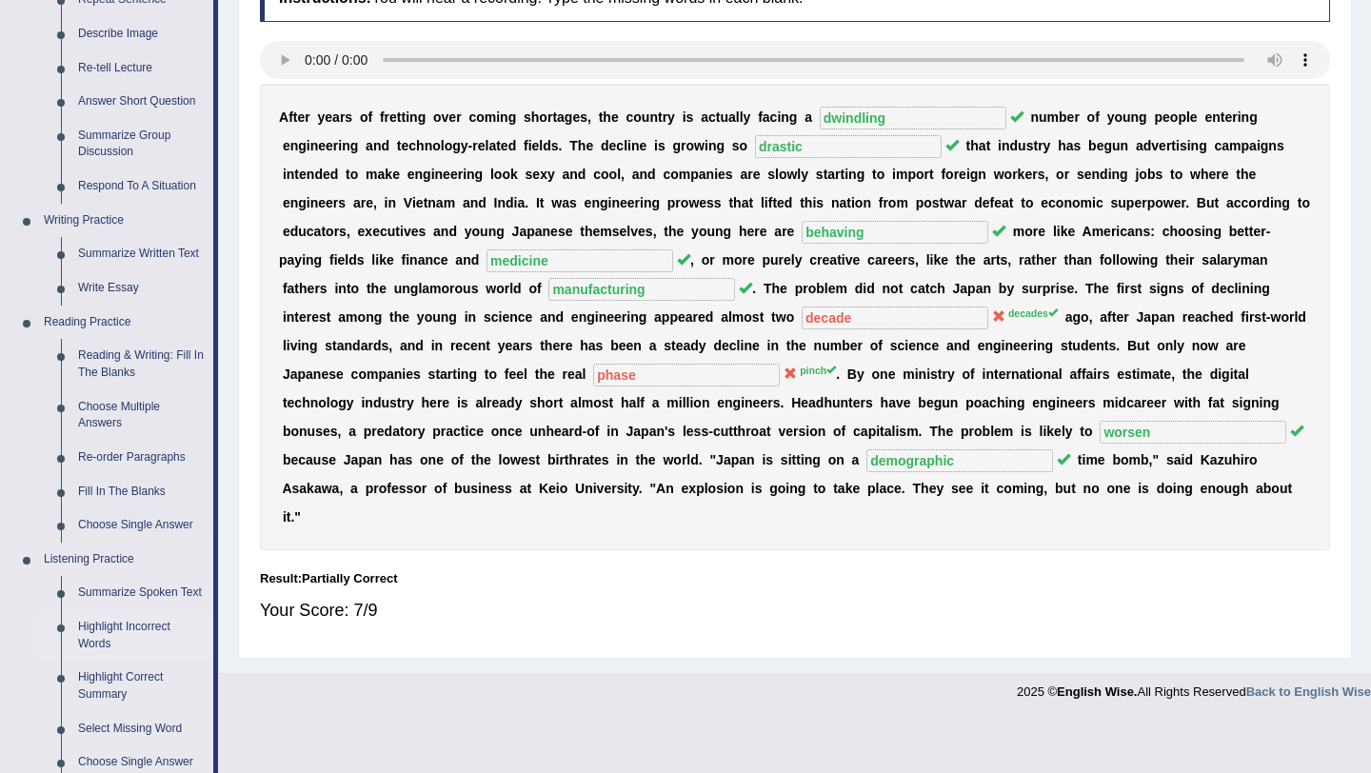
click at [93, 645] on link "Highlight Incorrect Words" at bounding box center [141, 635] width 144 height 50
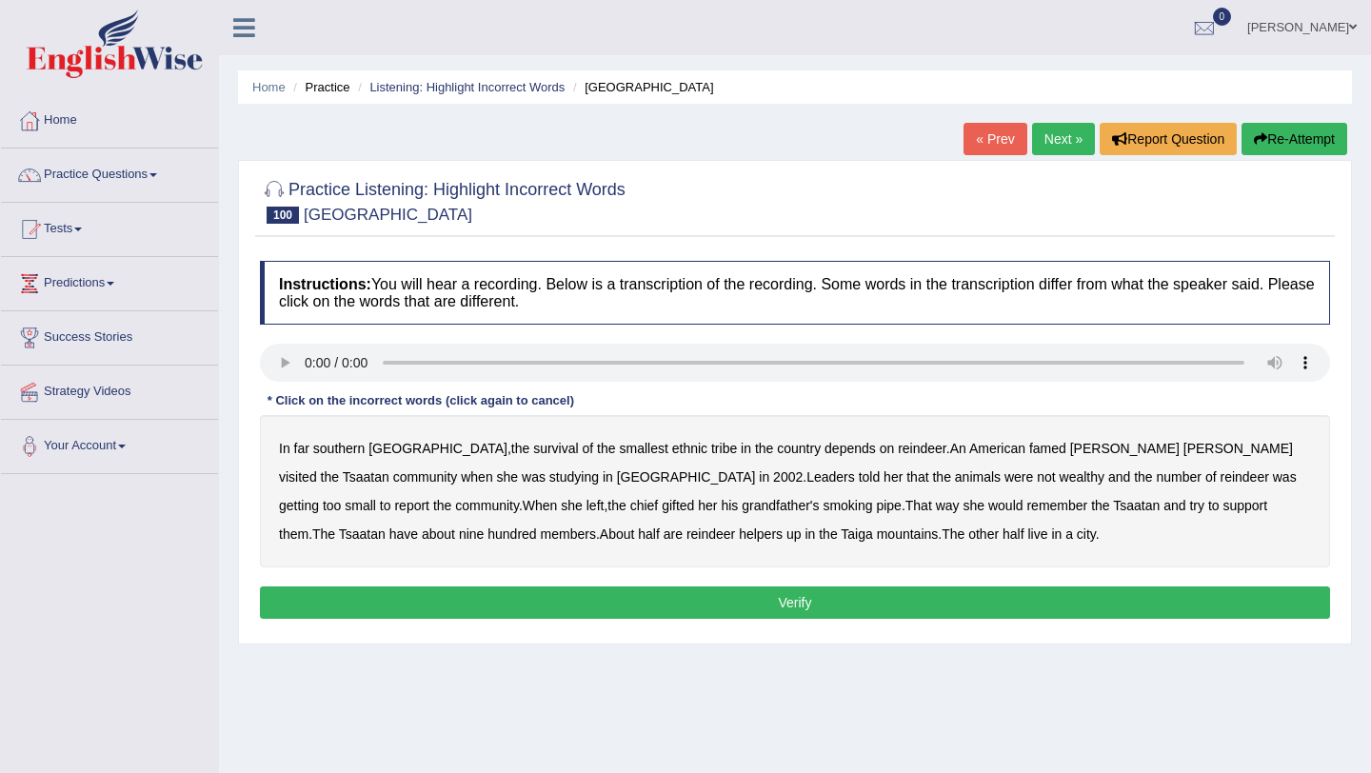
click at [327, 451] on b "southern" at bounding box center [338, 448] width 51 height 15
click at [711, 447] on b "tribe" at bounding box center [724, 448] width 26 height 15
click at [1029, 449] on b "famed" at bounding box center [1047, 448] width 37 height 15
click at [1059, 479] on b "wealthy" at bounding box center [1081, 476] width 45 height 15
click at [429, 498] on b "report" at bounding box center [411, 505] width 35 height 15
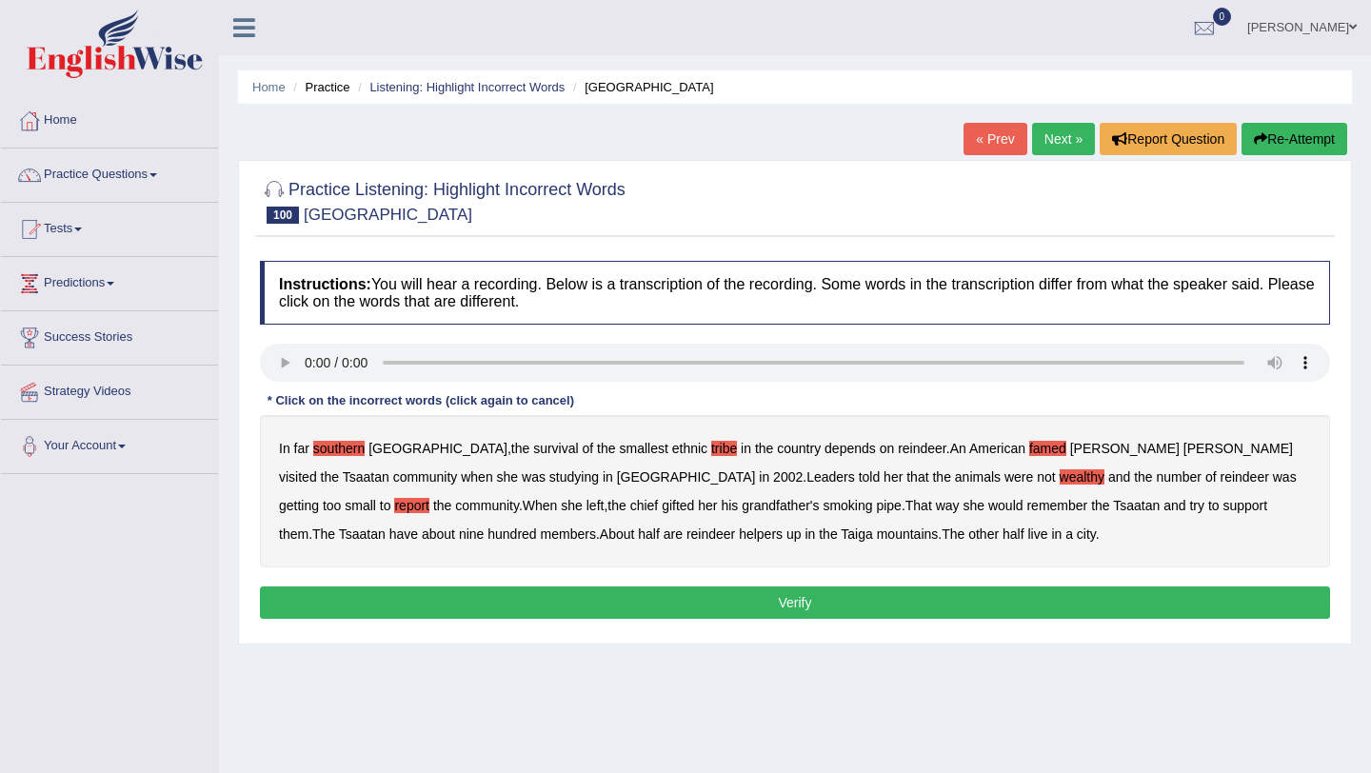
click at [662, 507] on b "gifted" at bounding box center [678, 505] width 32 height 15
click at [1222, 505] on b "support" at bounding box center [1244, 505] width 45 height 15
click at [484, 526] on b "nine" at bounding box center [471, 533] width 25 height 15
click at [662, 499] on b "gifted" at bounding box center [678, 505] width 32 height 15
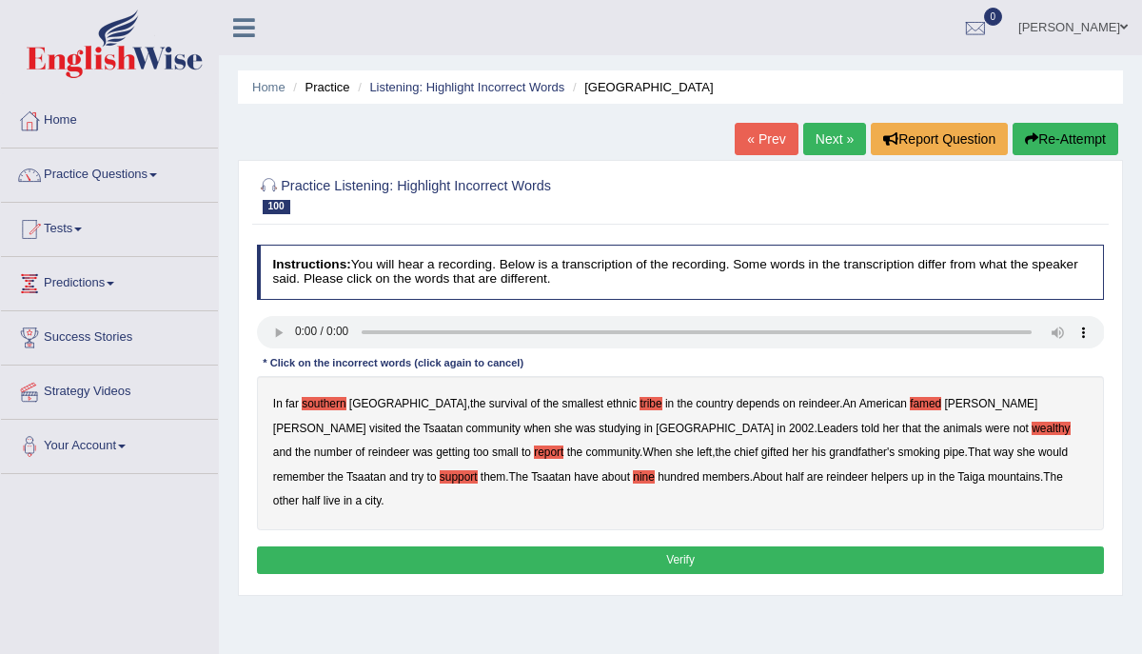
click at [762, 449] on b "gifted" at bounding box center [776, 451] width 28 height 13
click at [871, 473] on b "helpers" at bounding box center [889, 476] width 37 height 13
click at [464, 422] on b "Tsaatan" at bounding box center [444, 428] width 40 height 13
click at [381, 494] on b "city" at bounding box center [373, 500] width 16 height 13
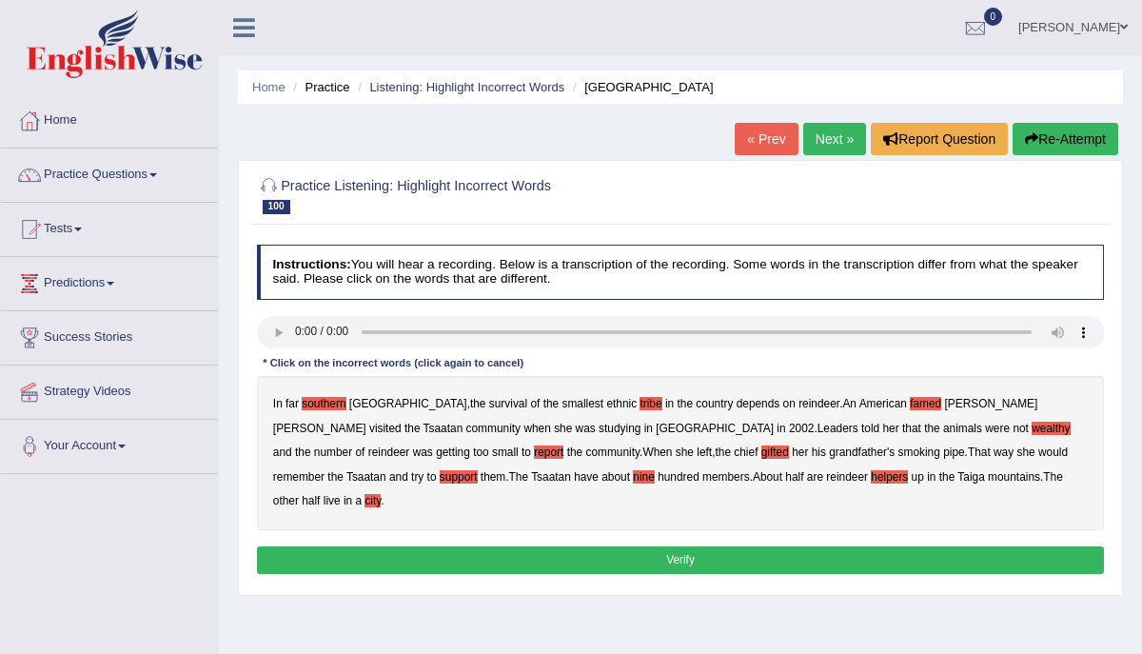
click at [735, 546] on button "Verify" at bounding box center [681, 560] width 848 height 28
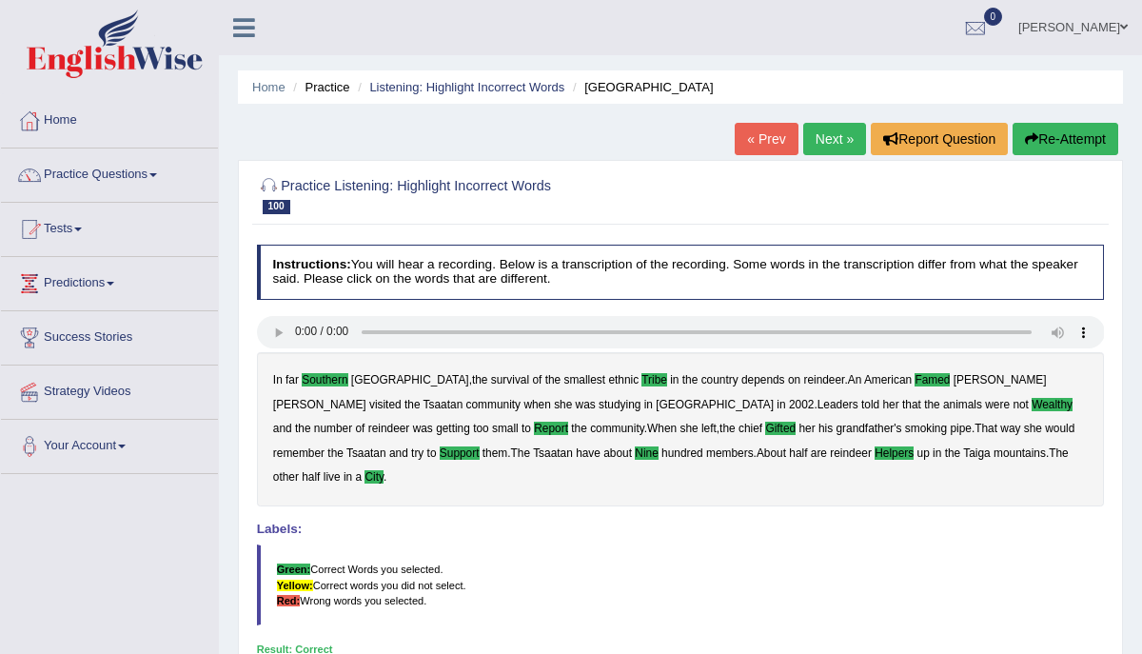
click at [821, 129] on link "Next »" at bounding box center [834, 139] width 63 height 32
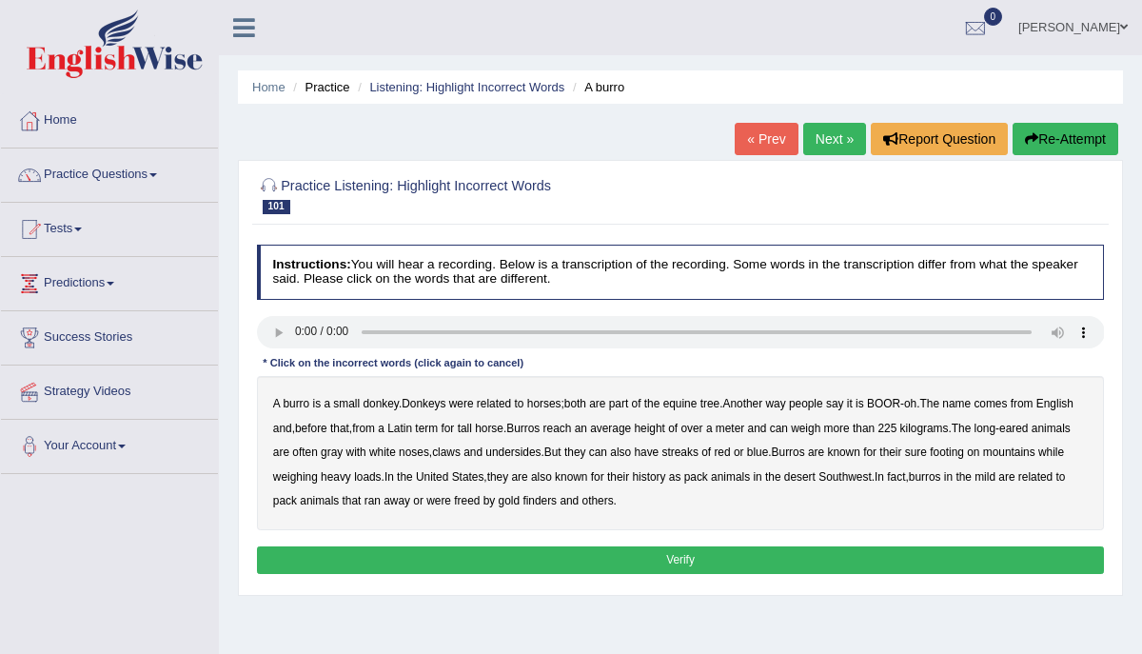
click at [458, 404] on b "were" at bounding box center [461, 403] width 25 height 13
click at [711, 402] on b "tree" at bounding box center [711, 403] width 20 height 13
click at [1037, 410] on b "English" at bounding box center [1055, 403] width 37 height 13
click at [472, 426] on b "tall" at bounding box center [465, 428] width 14 height 13
click at [461, 451] on b "claws" at bounding box center [446, 451] width 29 height 13
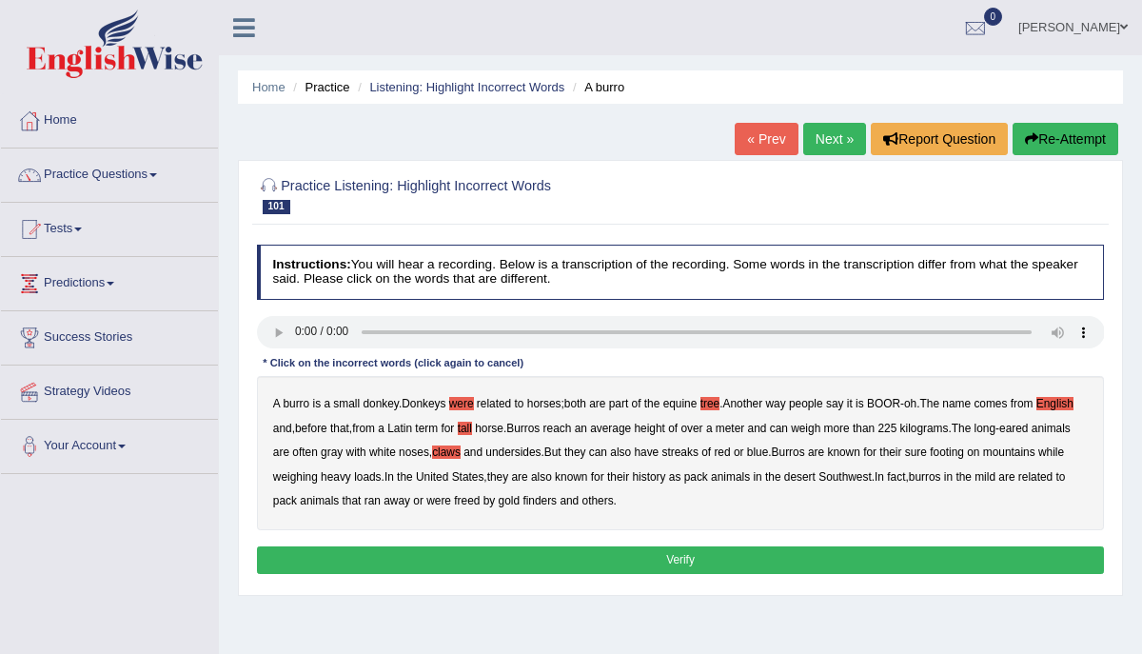
click at [699, 455] on b "streaks" at bounding box center [681, 451] width 36 height 13
click at [975, 484] on b "mild" at bounding box center [985, 476] width 21 height 13
click at [552, 477] on b "also" at bounding box center [541, 476] width 21 height 13
click at [557, 501] on b "finders" at bounding box center [540, 500] width 34 height 13
click at [318, 477] on b "weighing" at bounding box center [295, 476] width 45 height 13
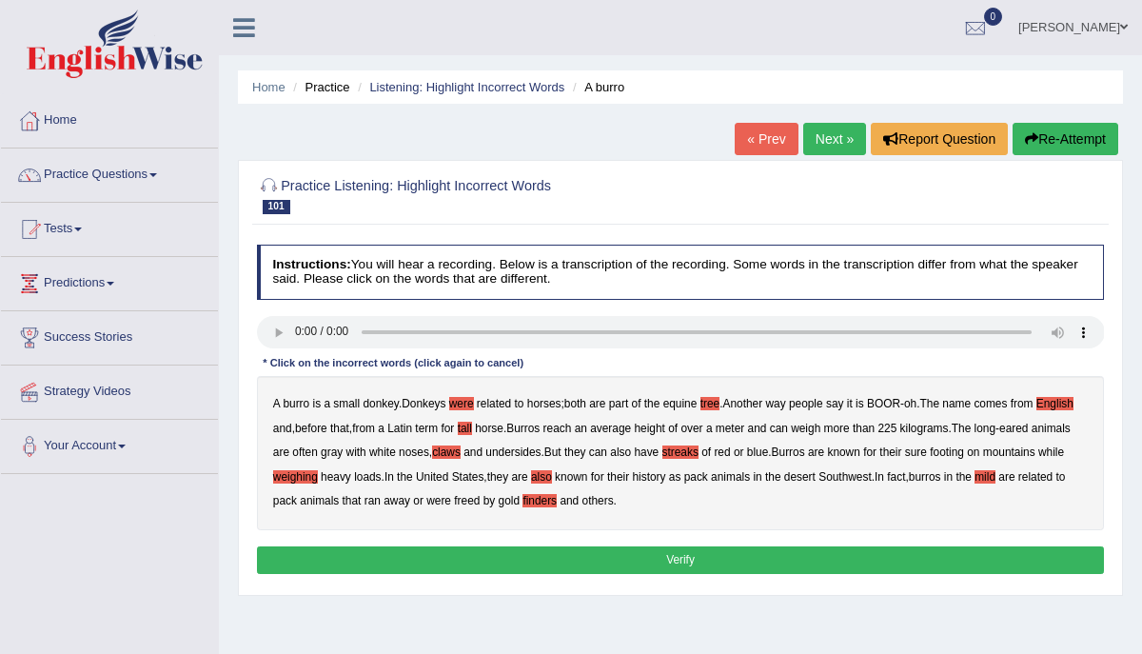
click at [487, 556] on button "Verify" at bounding box center [681, 560] width 848 height 28
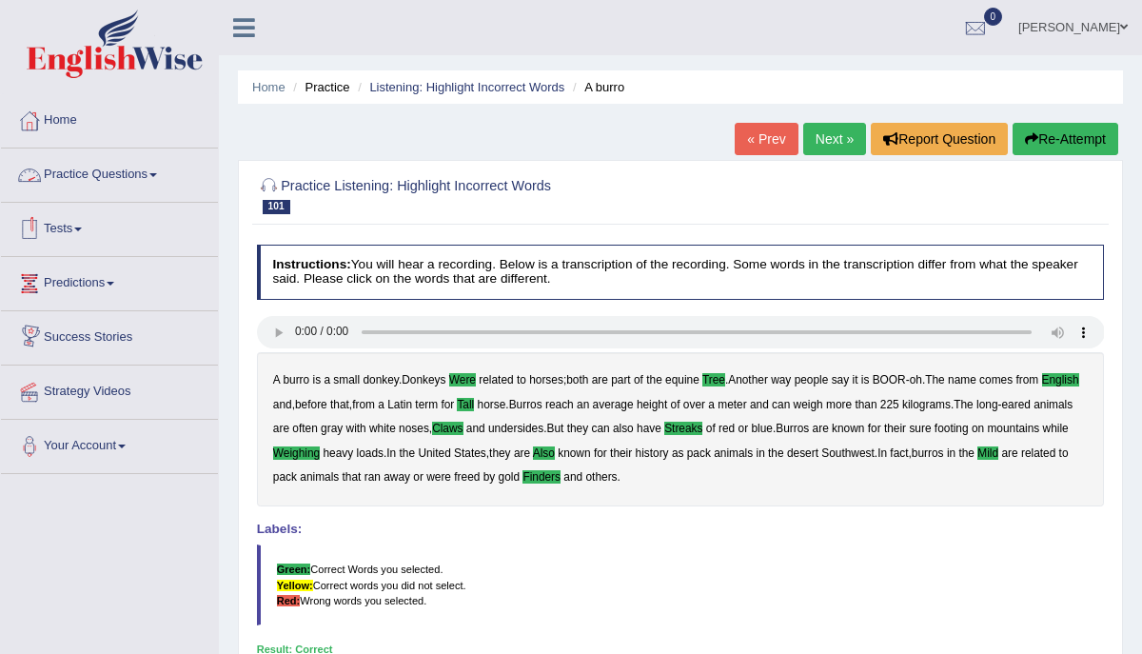
click at [138, 178] on link "Practice Questions" at bounding box center [109, 172] width 217 height 48
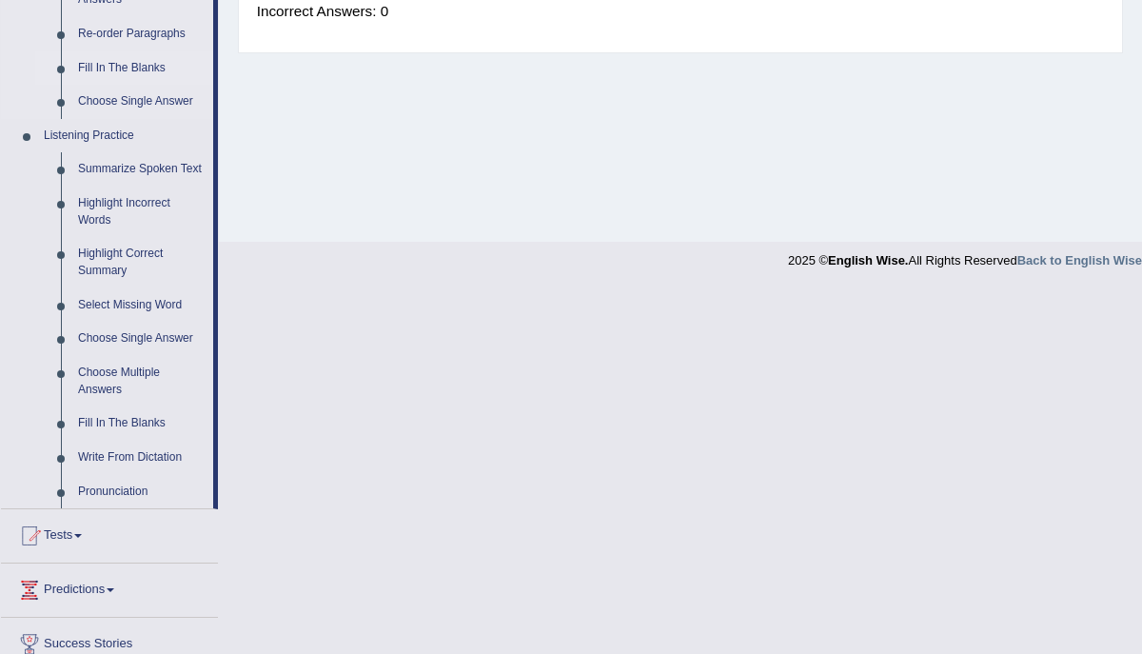
scroll to position [711, 0]
click at [98, 474] on link "Write From Dictation" at bounding box center [141, 457] width 144 height 34
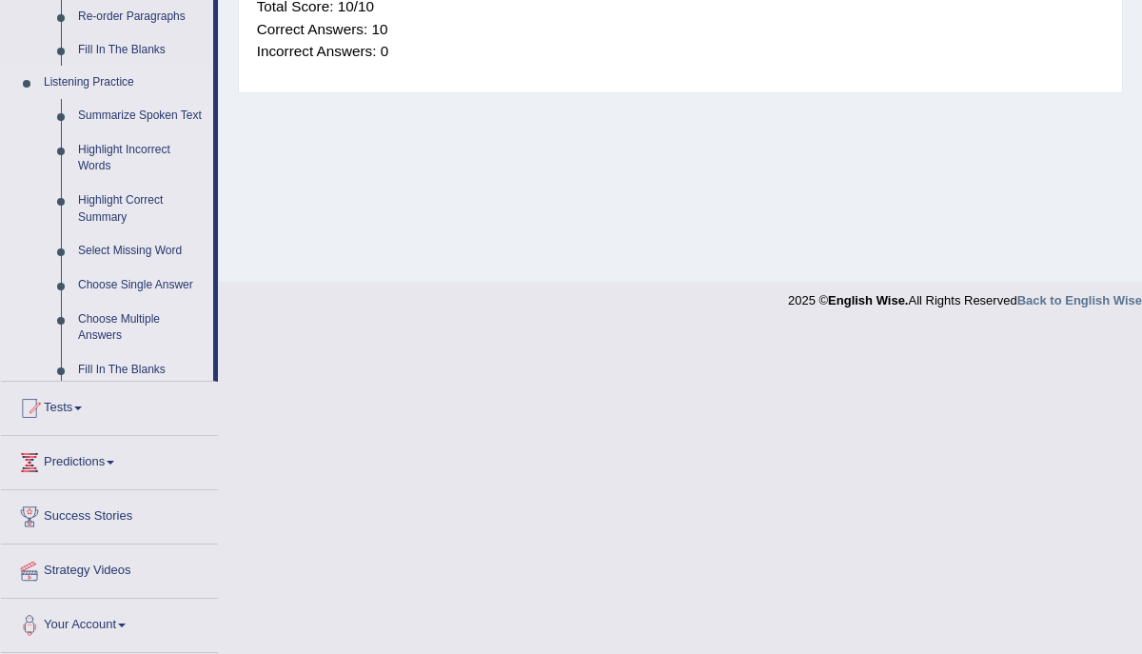
scroll to position [346, 0]
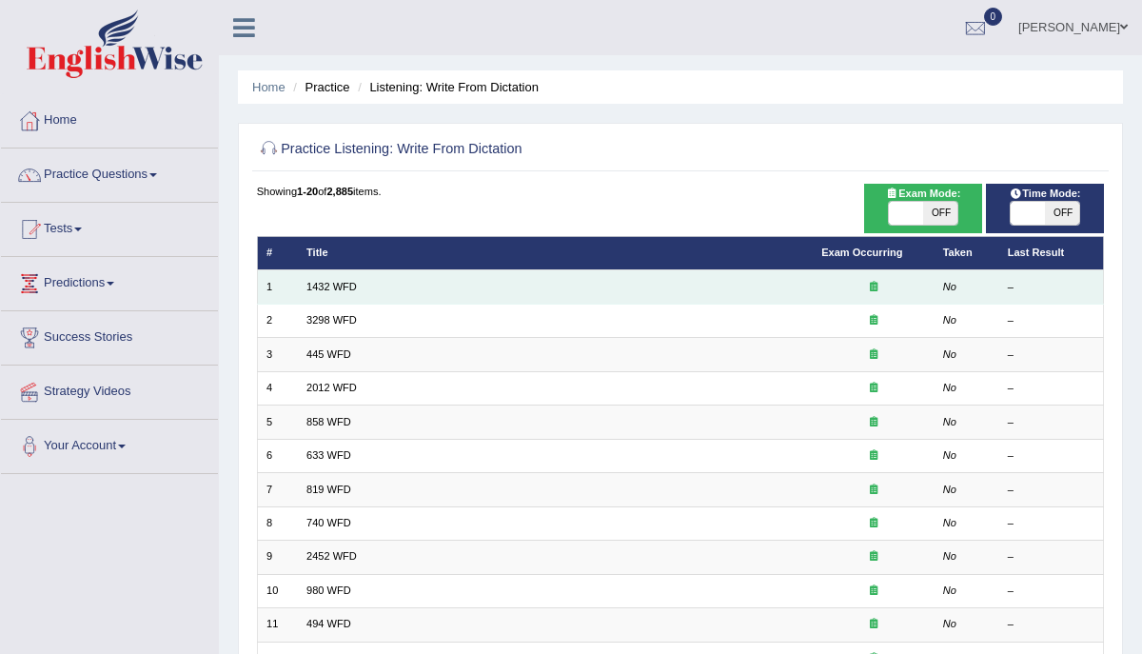
click at [400, 289] on td "1432 WFD" at bounding box center [555, 286] width 515 height 33
click at [346, 284] on link "1432 WFD" at bounding box center [332, 286] width 50 height 11
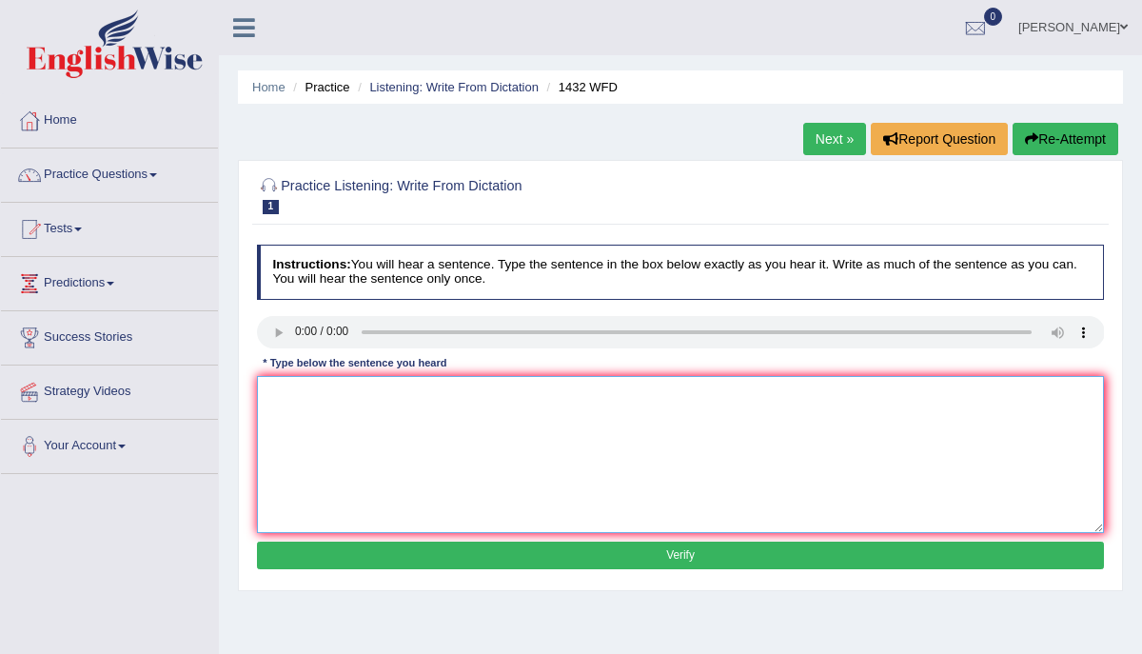
click at [311, 448] on textarea at bounding box center [681, 454] width 848 height 157
click at [454, 391] on textarea "More physical activity is beneficial for your health." at bounding box center [681, 454] width 848 height 157
type textarea "More physical activity is beneficial to your health."
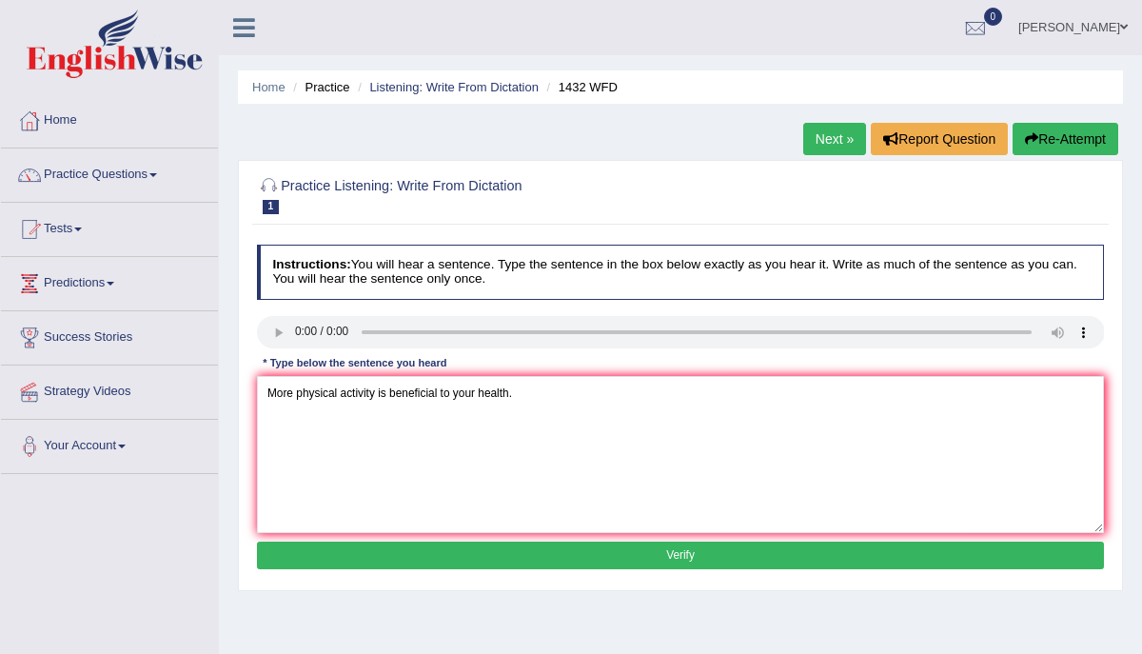
click at [429, 553] on button "Verify" at bounding box center [681, 556] width 848 height 28
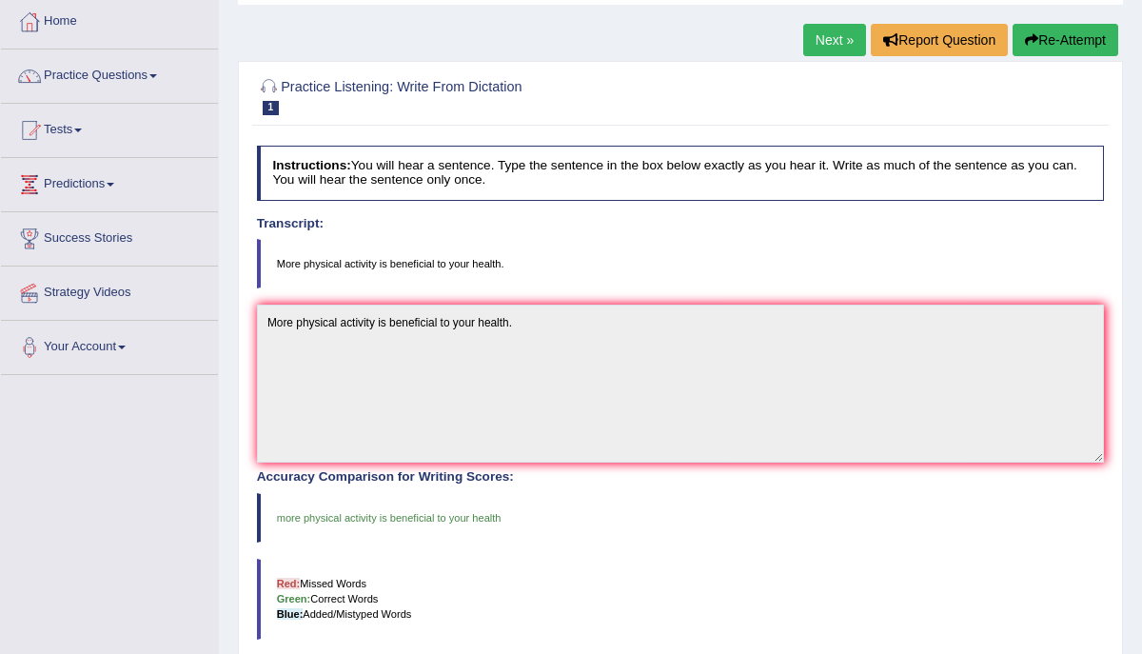
scroll to position [93, 0]
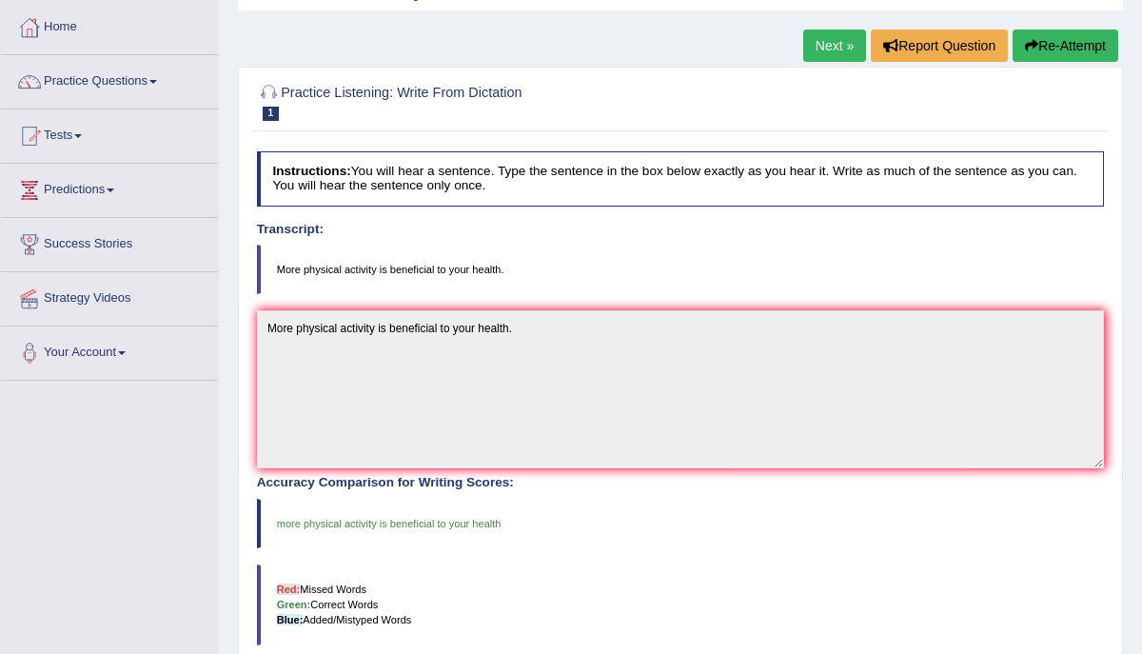
click at [806, 41] on link "Next »" at bounding box center [834, 46] width 63 height 32
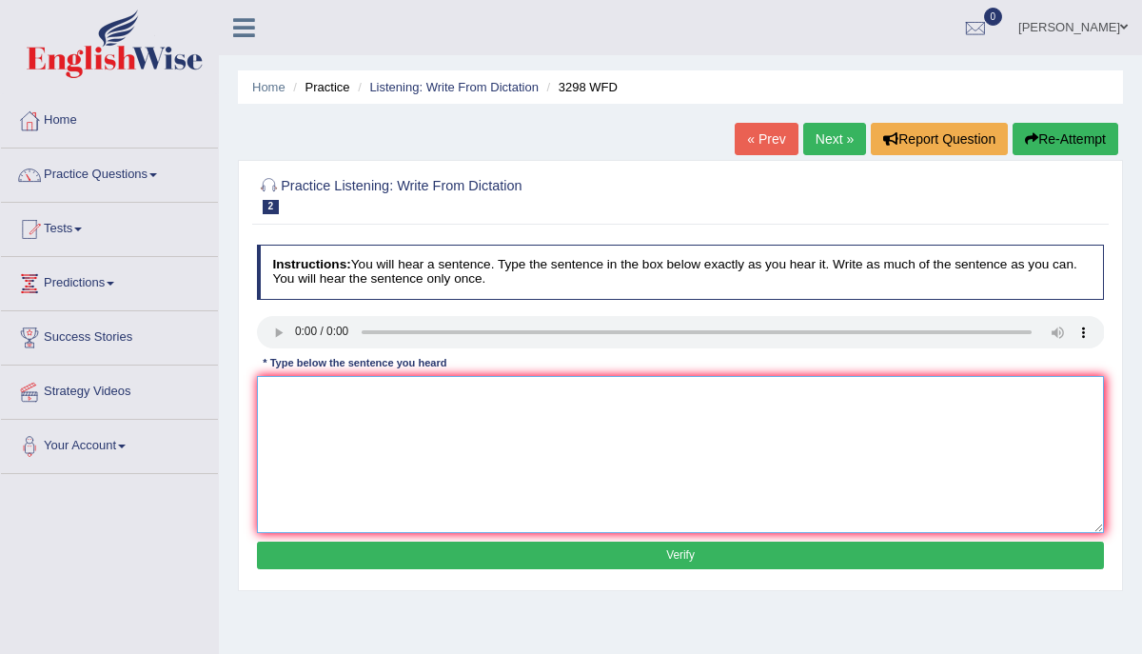
click at [359, 465] on textarea at bounding box center [681, 454] width 848 height 157
click at [373, 399] on textarea "animal behaviour" at bounding box center [681, 454] width 848 height 157
click at [561, 394] on textarea "animal behaviour pears to contain both similar and distant to asked back about …" at bounding box center [681, 454] width 848 height 157
click at [354, 393] on textarea "animal behaviour pears to contain both similar and distinct to asked back about…" at bounding box center [681, 454] width 848 height 157
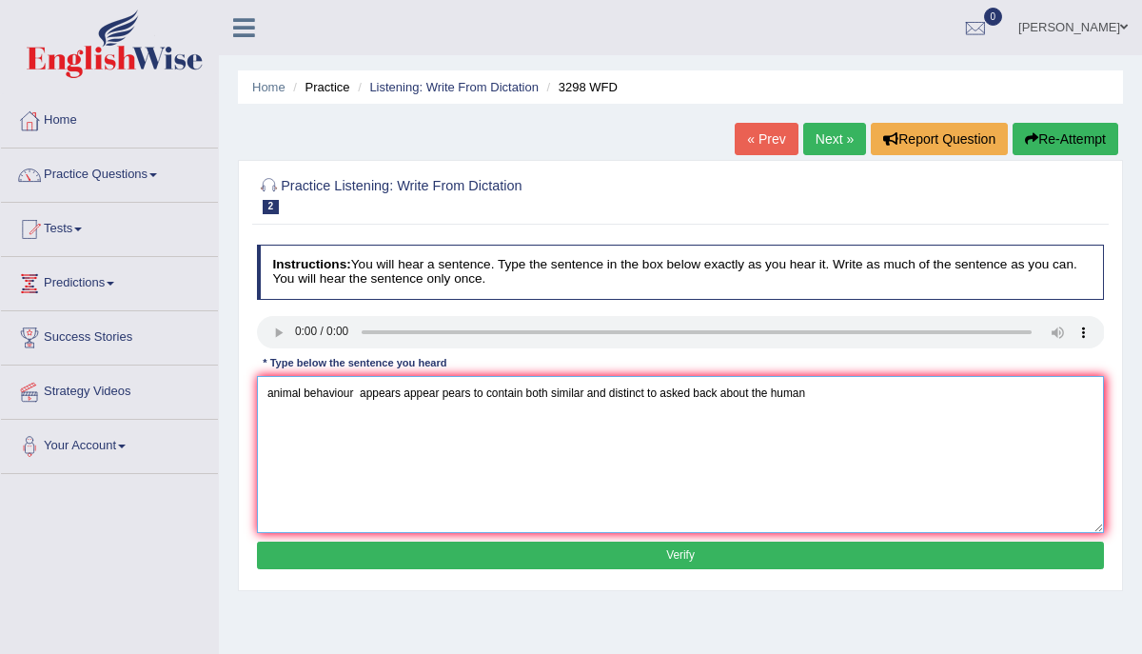
click at [651, 392] on textarea "animal behaviour appears appear pears to contain both similar and distinct to a…" at bounding box center [681, 454] width 848 height 157
click at [855, 393] on textarea "animal behaviour appears appear pears to contain both similar and distinct aspe…" at bounding box center [681, 454] width 848 height 157
click at [360, 399] on textarea "animal behaviour appears appear pears to contain both similar and distinct aspe…" at bounding box center [681, 454] width 848 height 157
type textarea "animal behaviour appears appear pears to contain both similar and distinct aspe…"
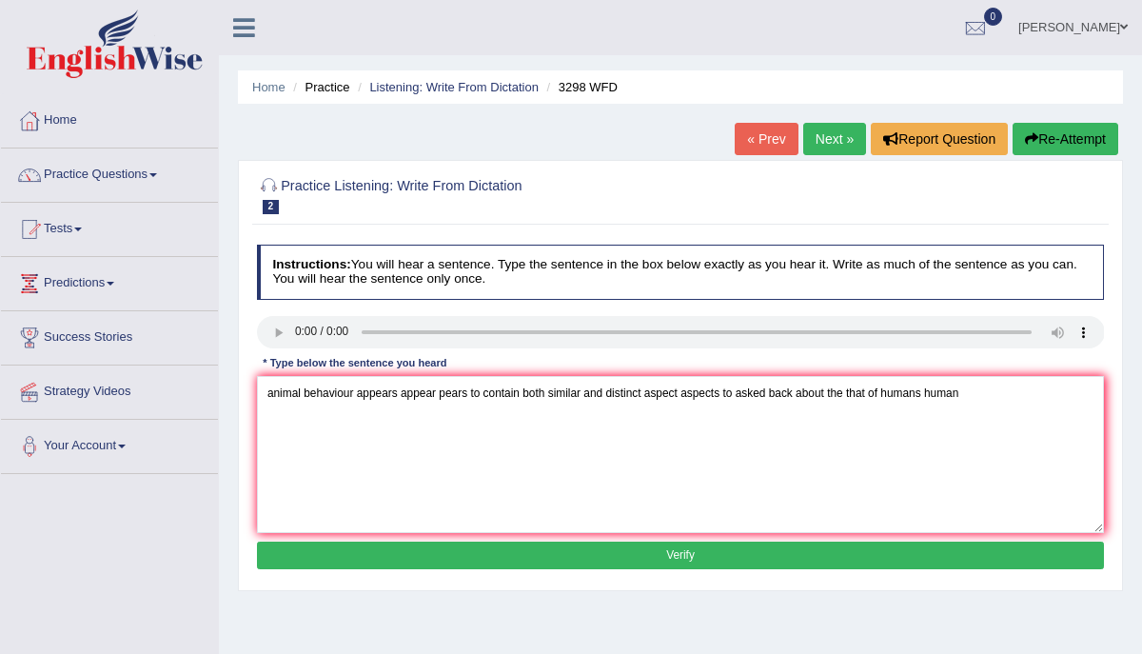
click at [434, 548] on button "Verify" at bounding box center [681, 556] width 848 height 28
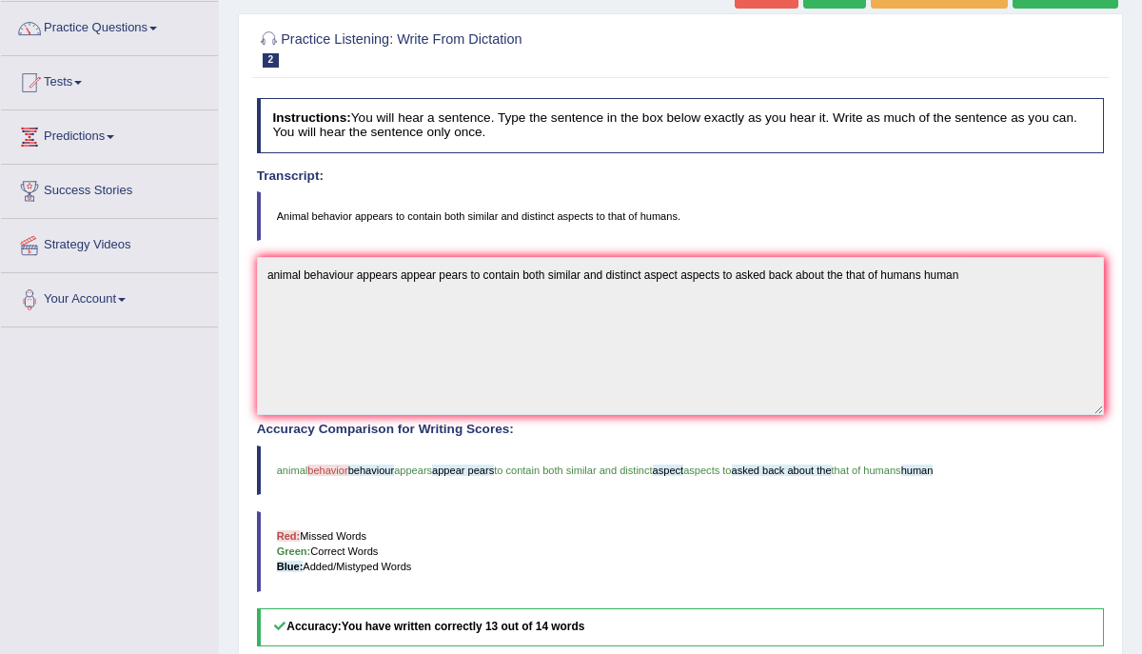
scroll to position [139, 0]
